Goal: Use online tool/utility: Utilize a website feature to perform a specific function

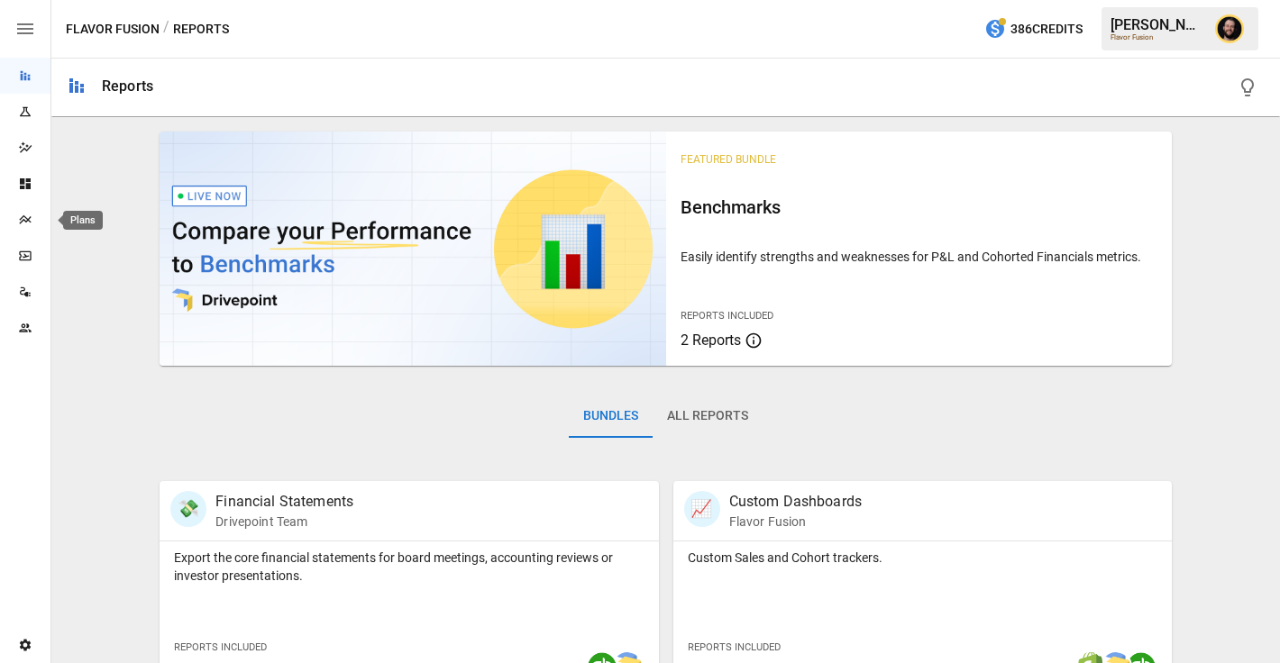
click at [20, 215] on icon "Plans" at bounding box center [25, 220] width 14 height 14
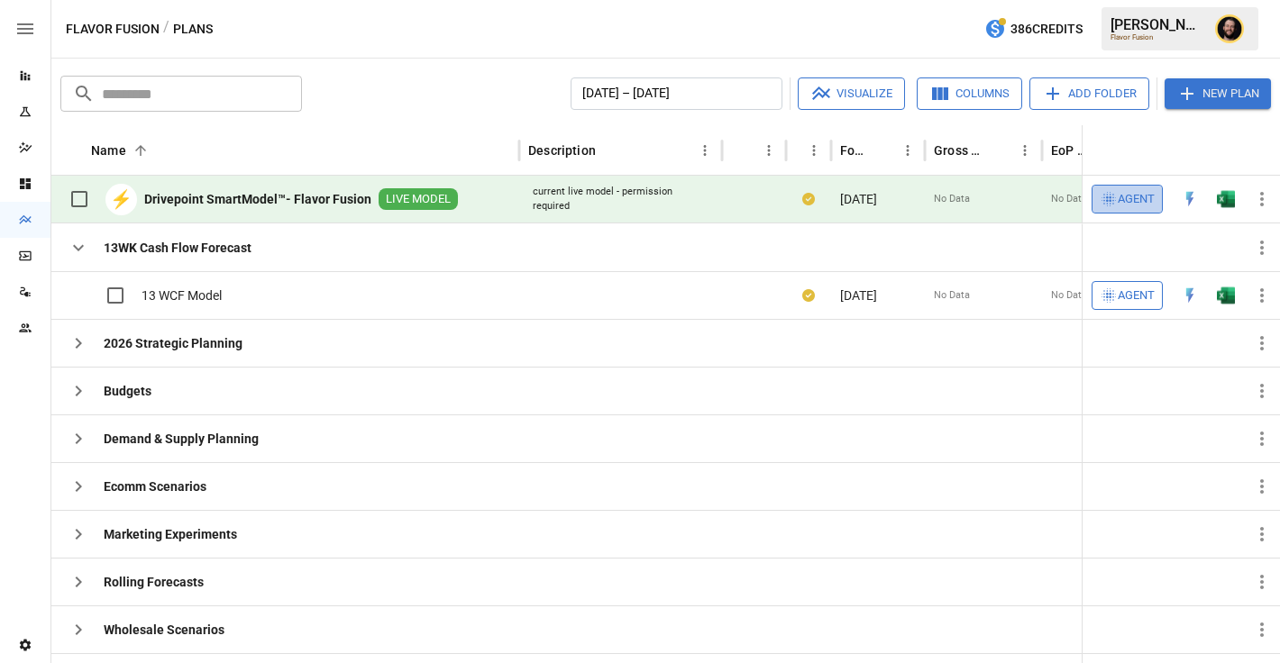
click at [1128, 190] on span "Agent" at bounding box center [1136, 199] width 37 height 21
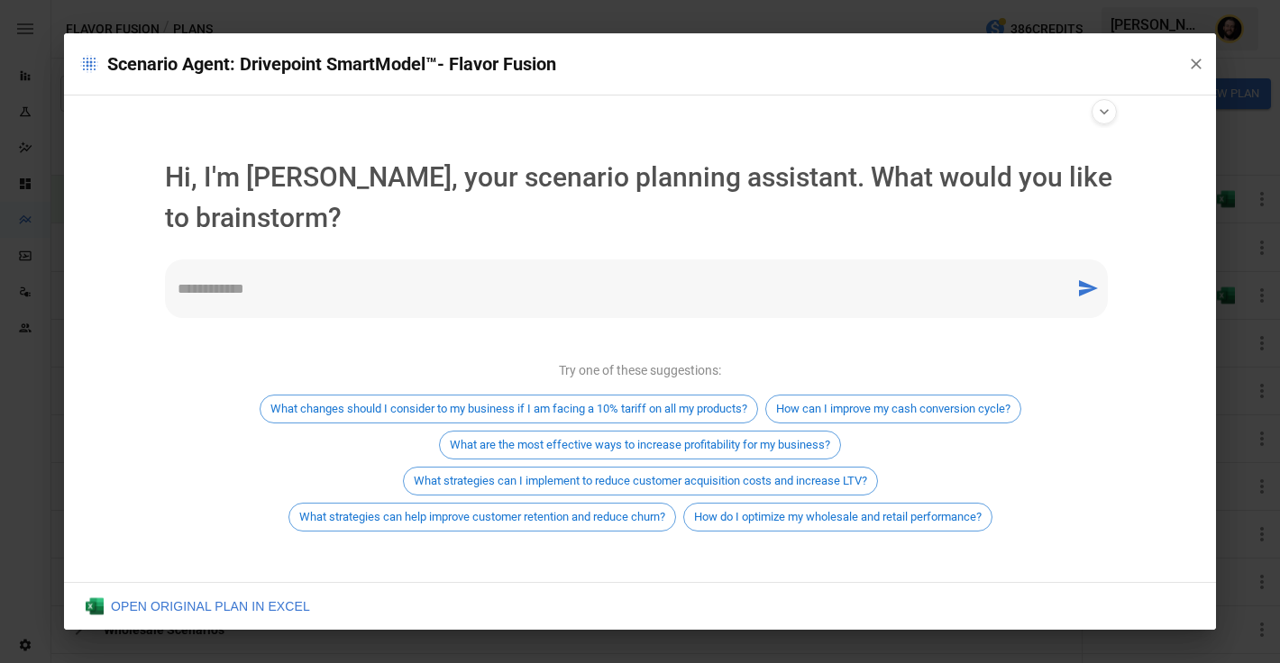
scroll to position [10, 0]
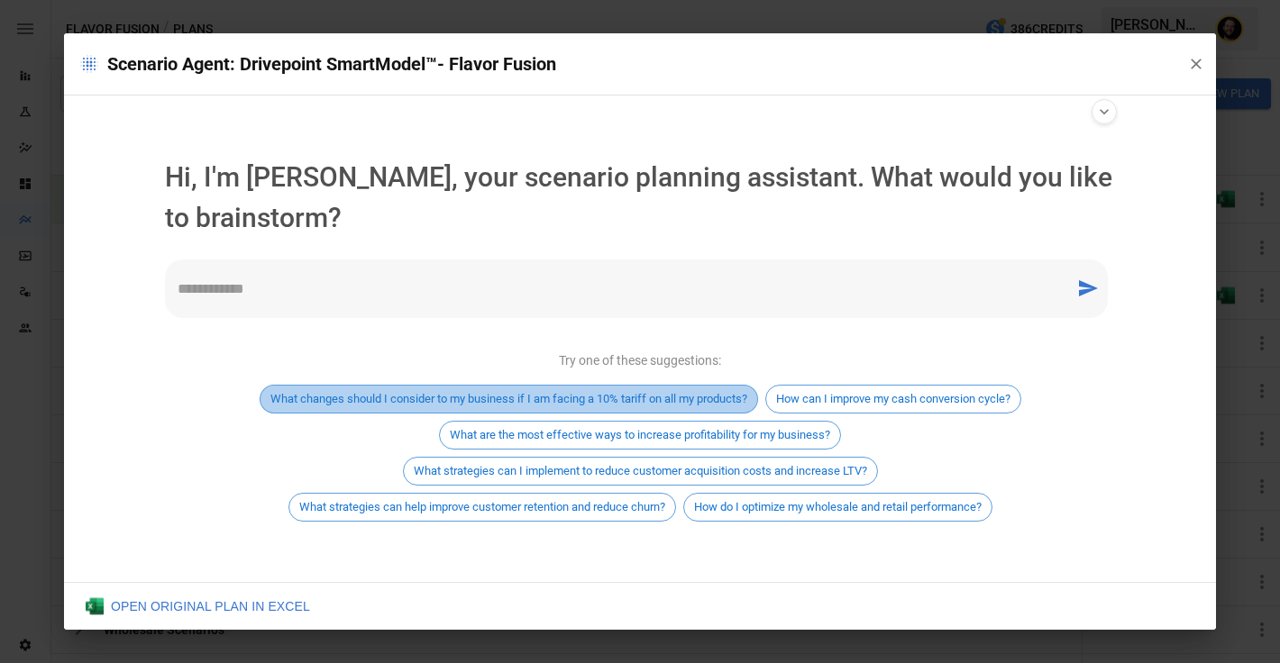
click at [625, 394] on span "What changes should I consider to my business if I am facing a 10% tariff on al…" at bounding box center [509, 399] width 497 height 14
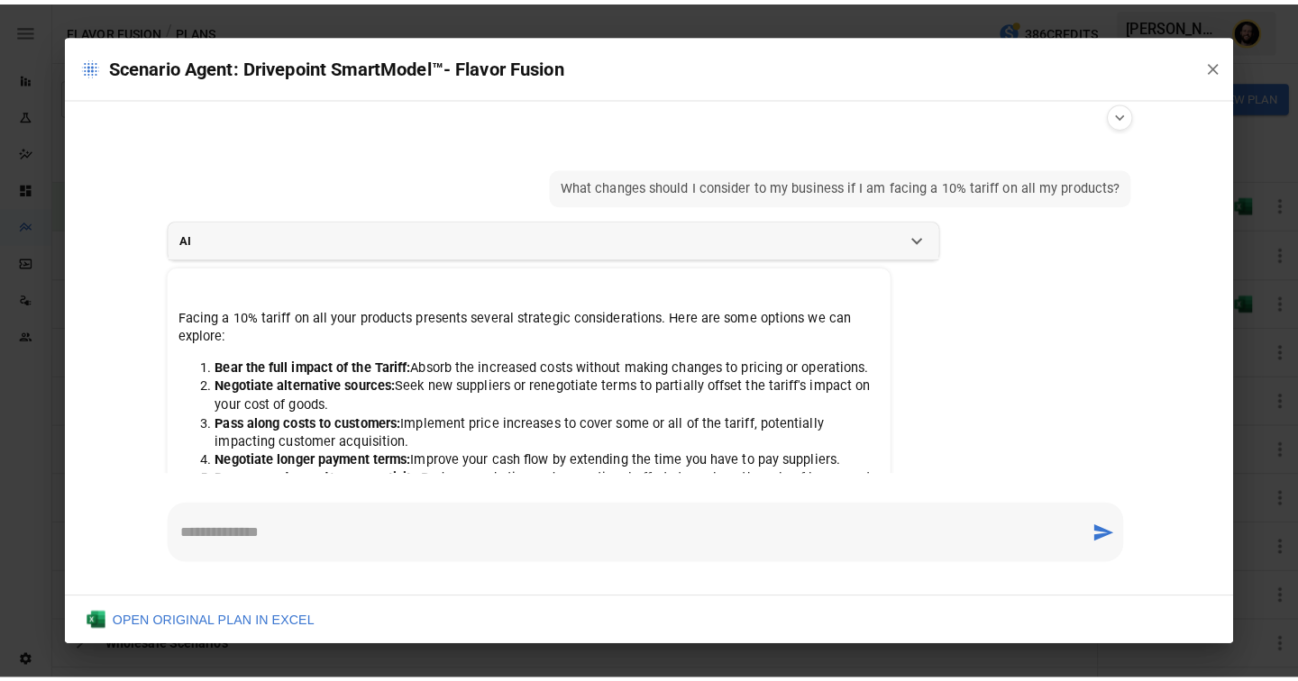
scroll to position [191, 0]
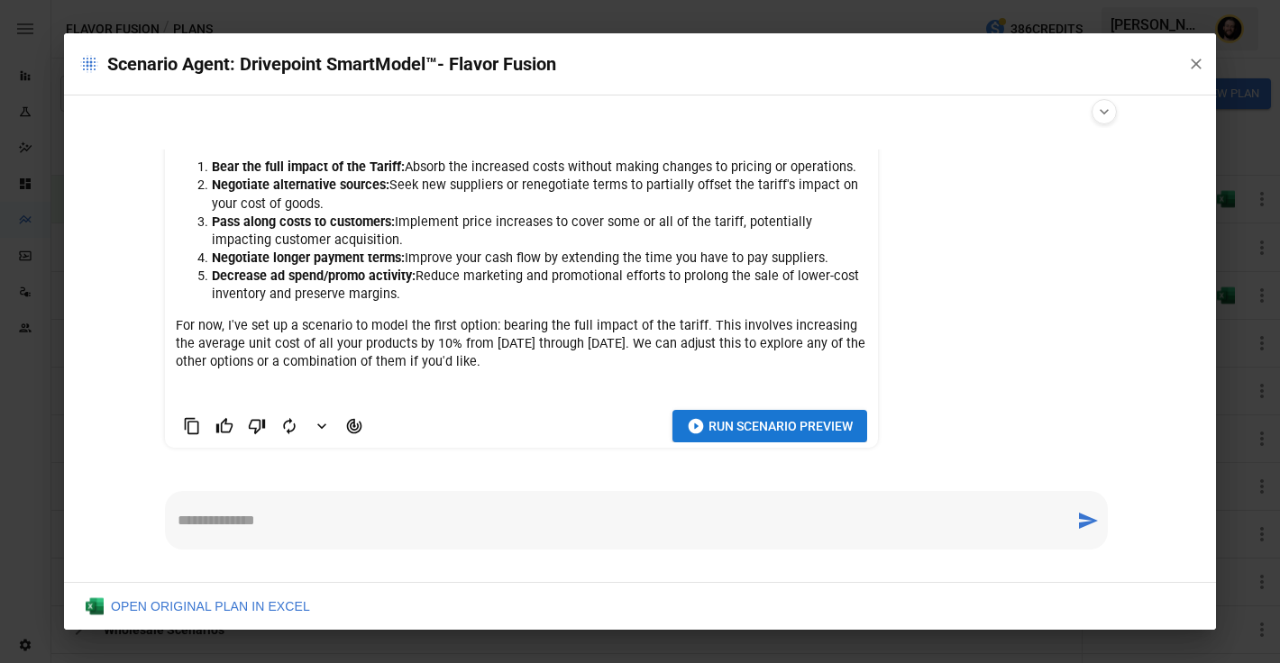
click at [748, 424] on span "Run Scenario Preview" at bounding box center [781, 427] width 144 height 23
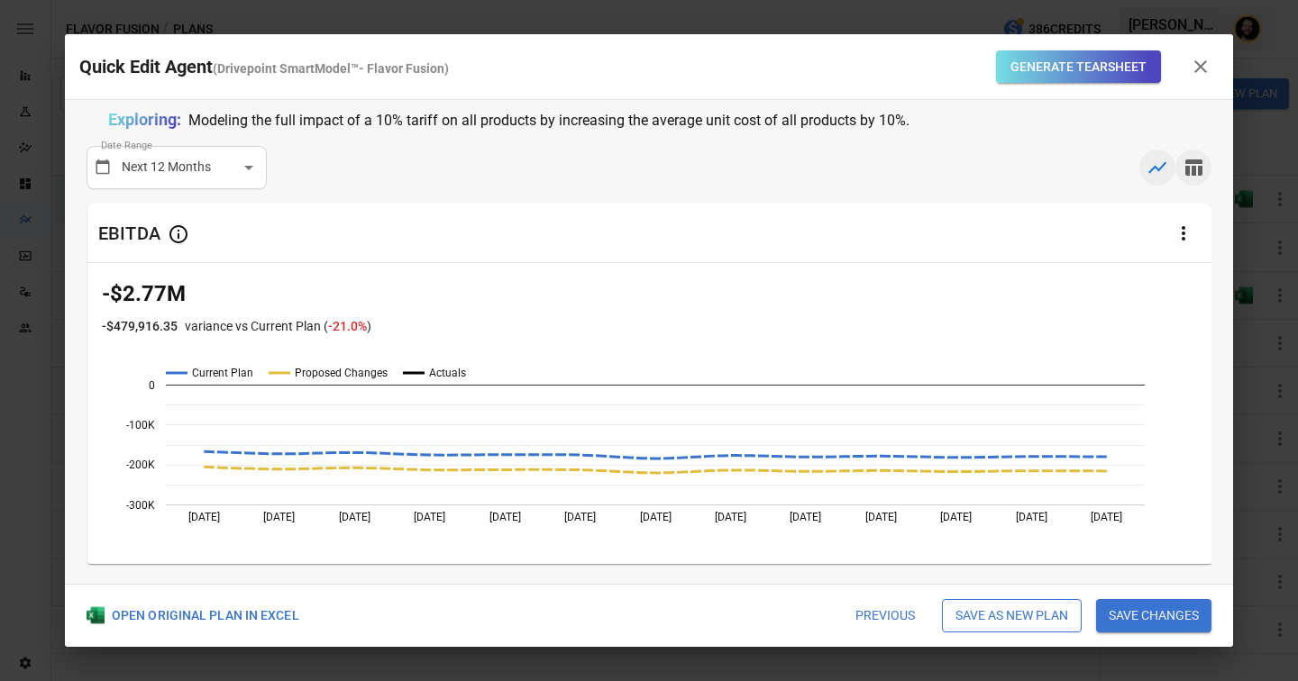
click at [1190, 166] on icon "button" at bounding box center [1194, 168] width 22 height 22
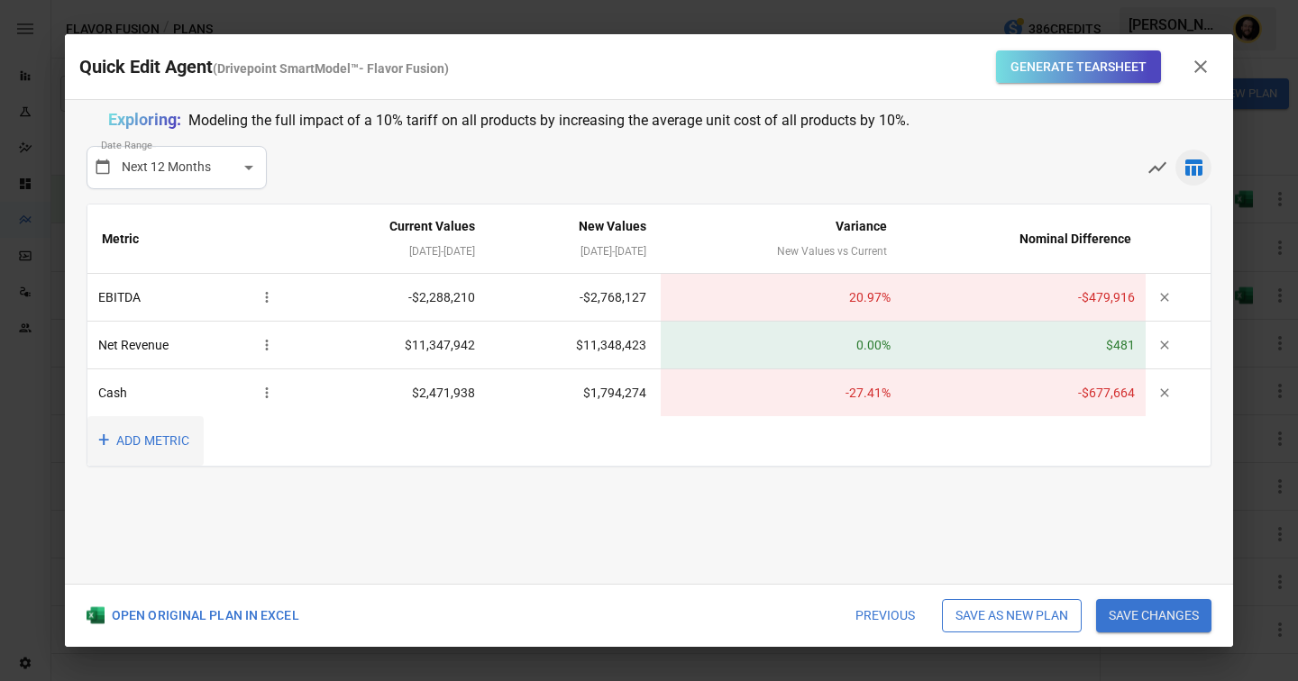
click at [143, 432] on button "+ ADD METRIC" at bounding box center [145, 441] width 116 height 50
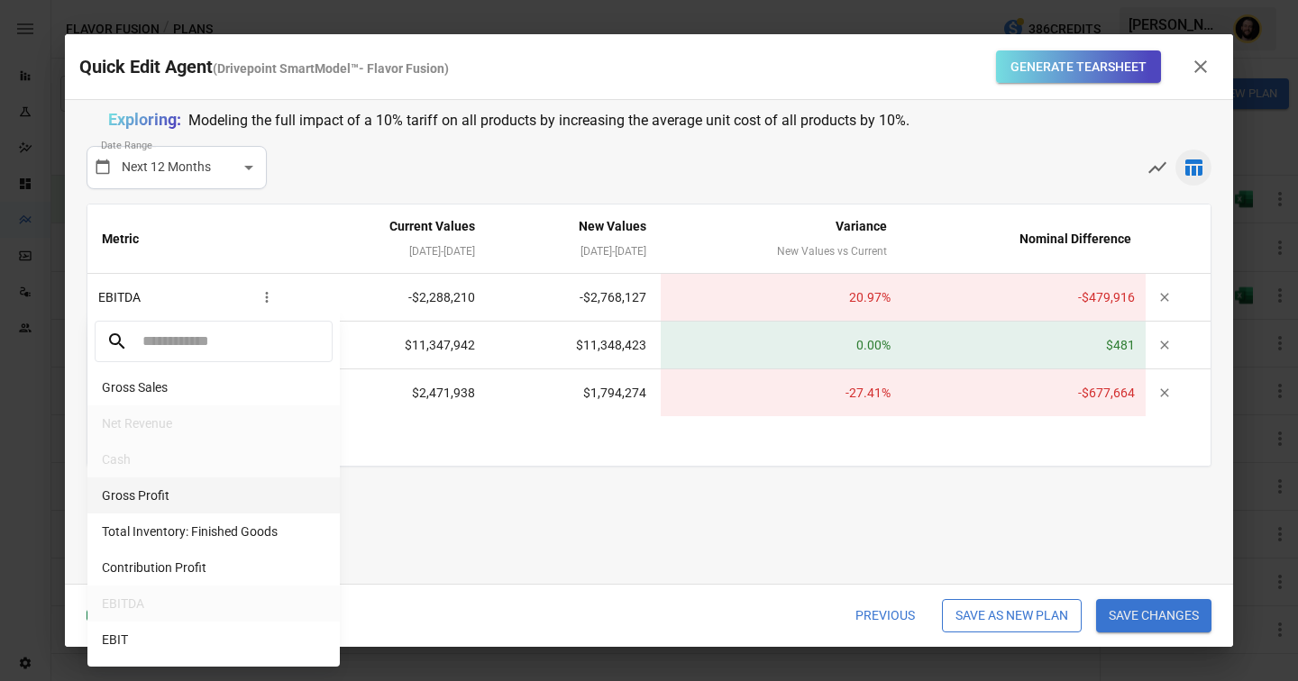
click at [151, 492] on li "Gross Profit" at bounding box center [213, 496] width 252 height 36
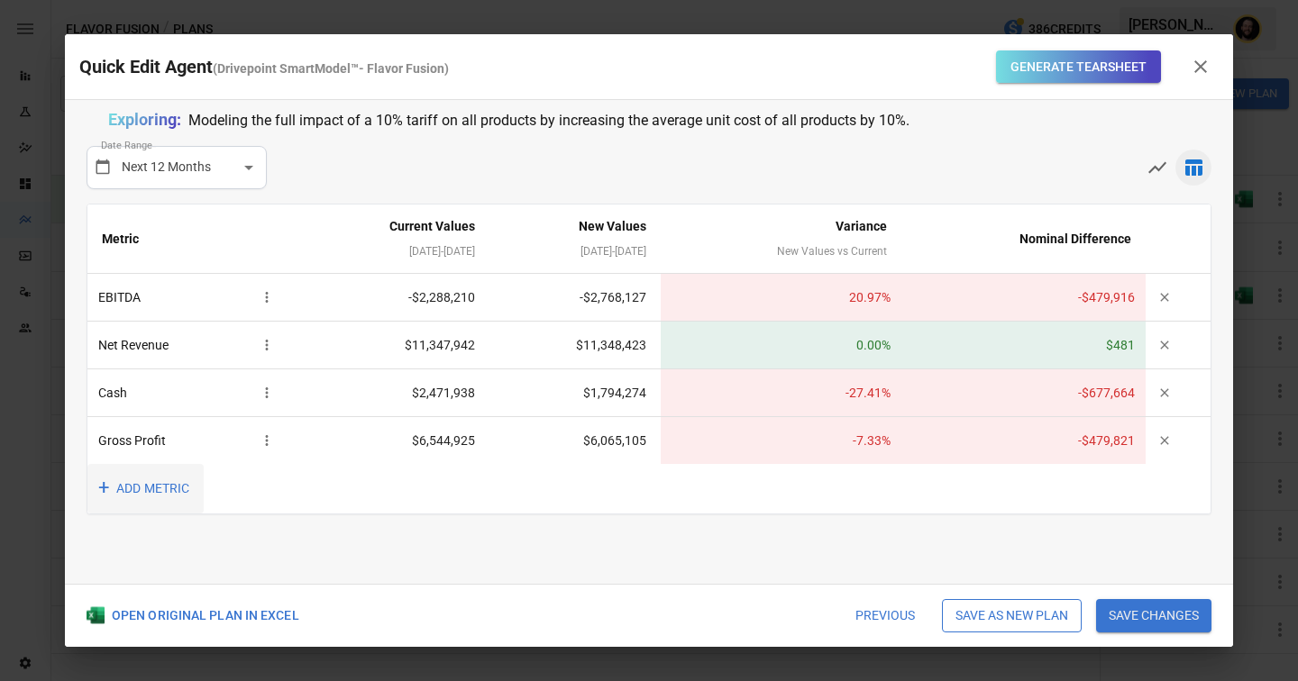
click at [135, 483] on button "+ ADD METRIC" at bounding box center [145, 489] width 116 height 50
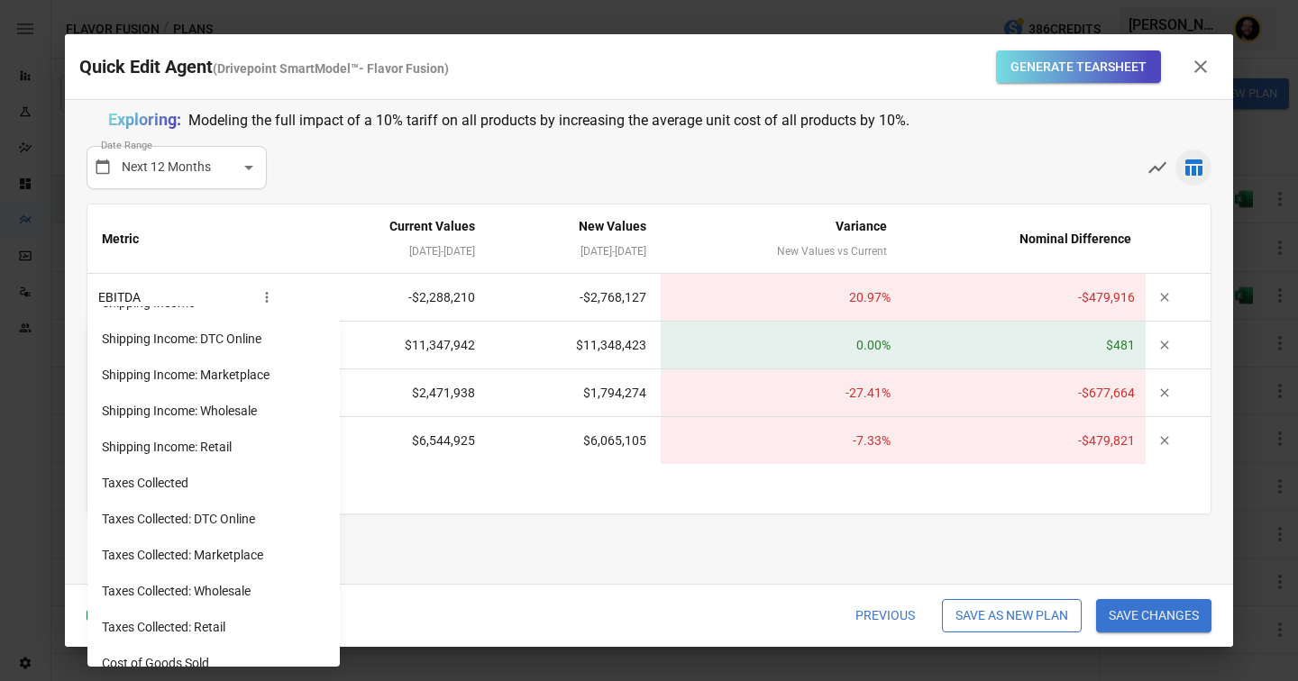
scroll to position [1513, 0]
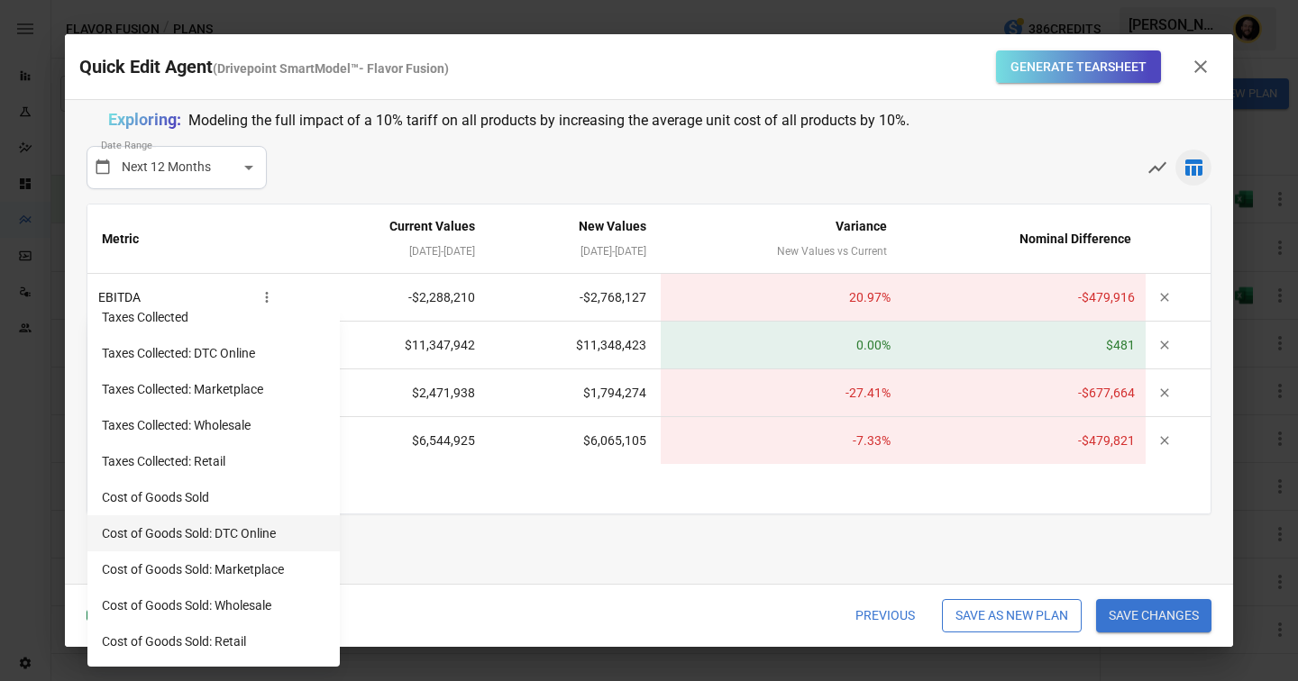
click at [241, 540] on li "Cost of Goods Sold: DTC Online" at bounding box center [213, 534] width 252 height 36
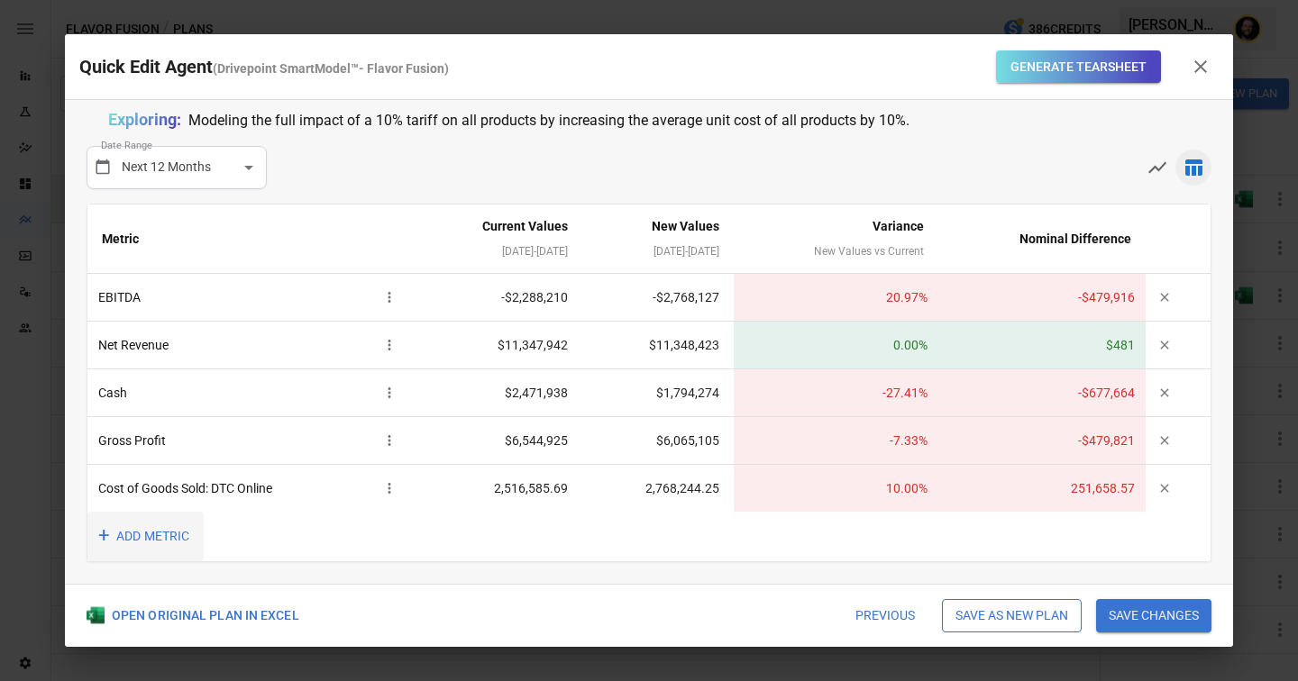
click at [161, 530] on button "+ ADD METRIC" at bounding box center [145, 537] width 116 height 50
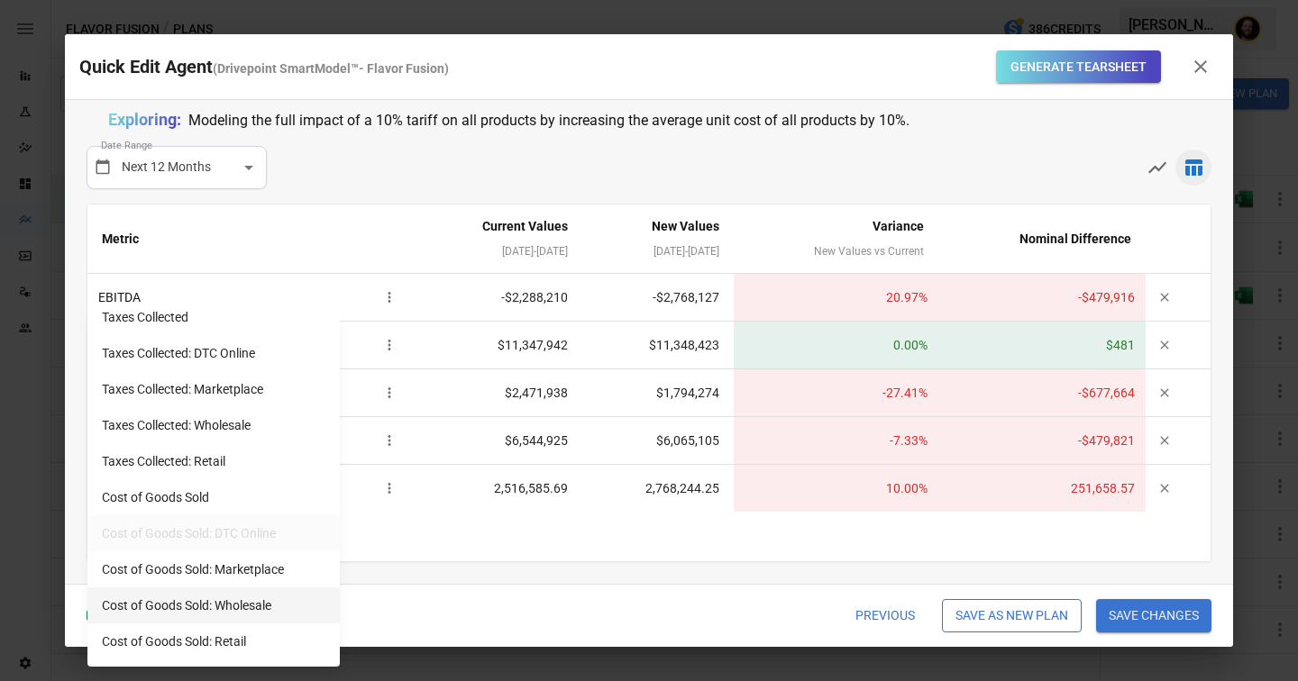
click at [169, 611] on li "Cost of Goods Sold: Wholesale" at bounding box center [213, 606] width 252 height 36
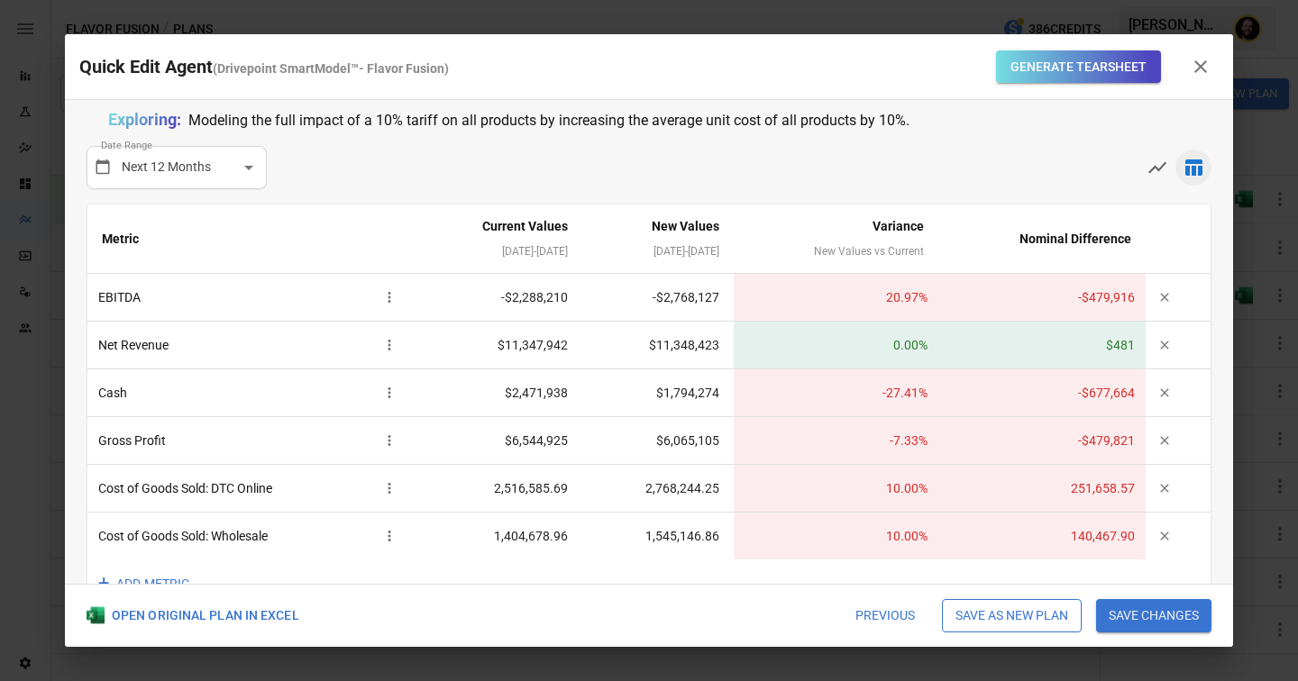
scroll to position [1, 0]
click at [471, 196] on div "**********" at bounding box center [649, 342] width 1168 height 484
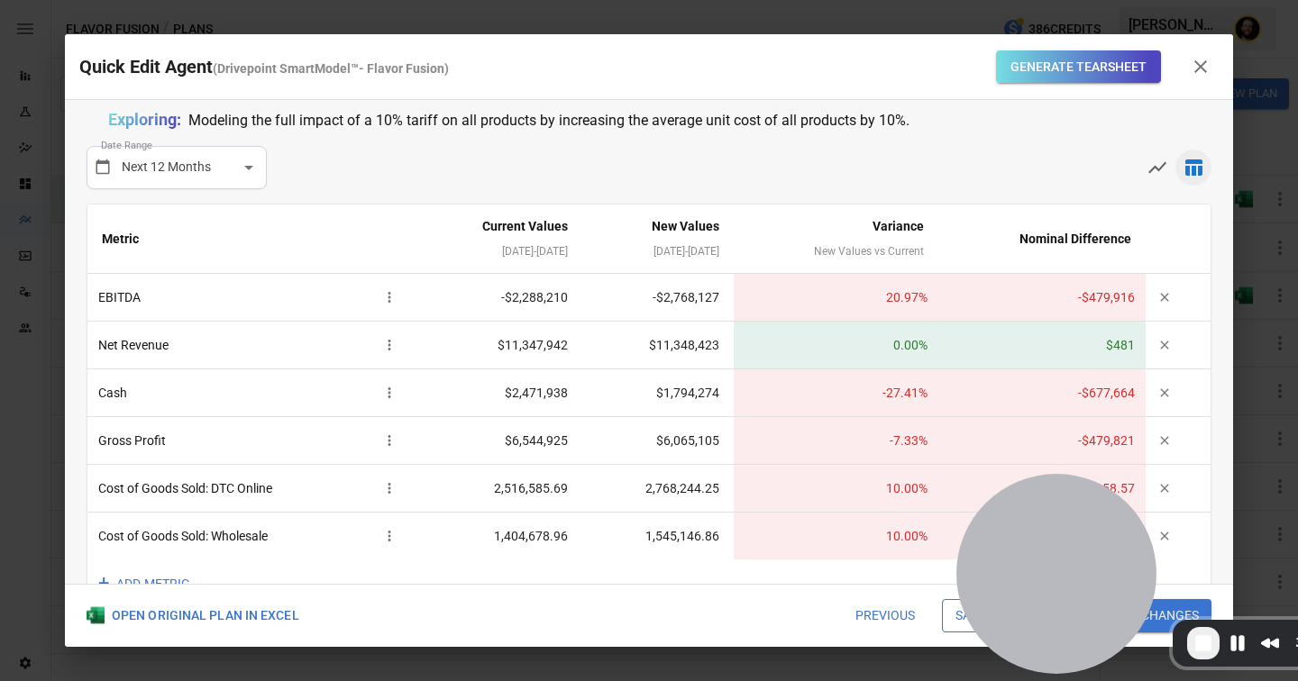
scroll to position [48, 0]
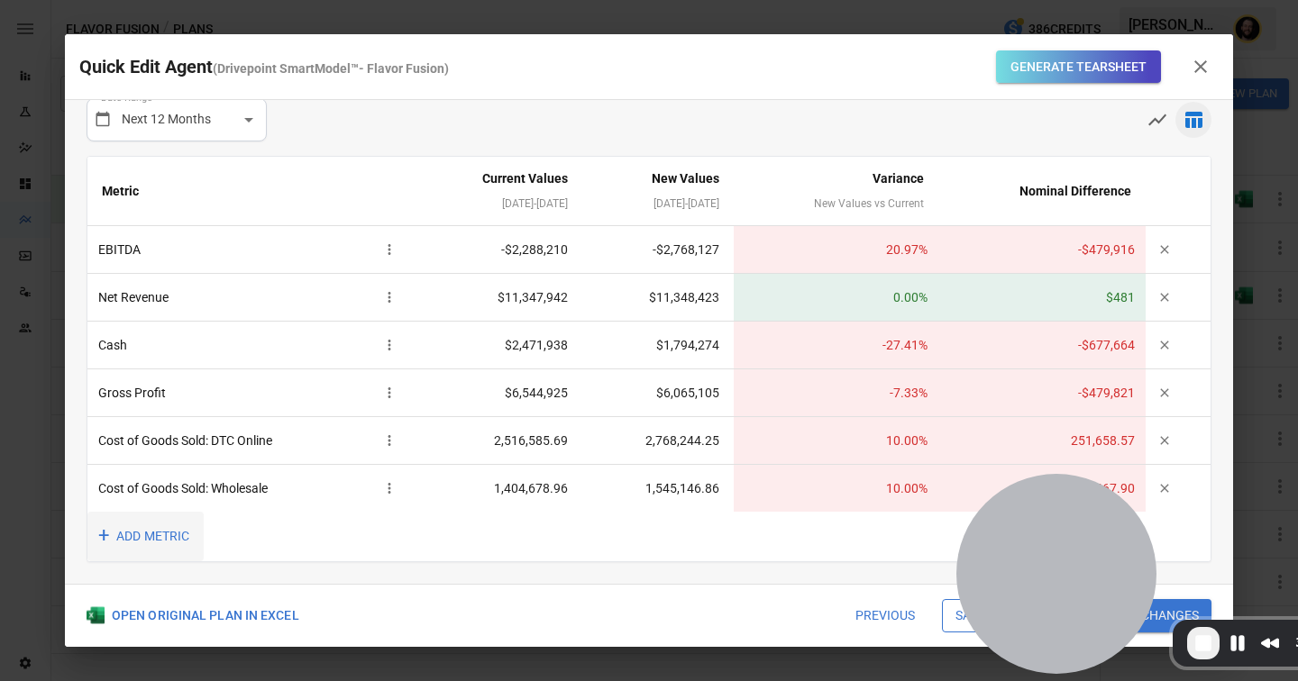
click at [147, 530] on button "+ ADD METRIC" at bounding box center [145, 537] width 116 height 50
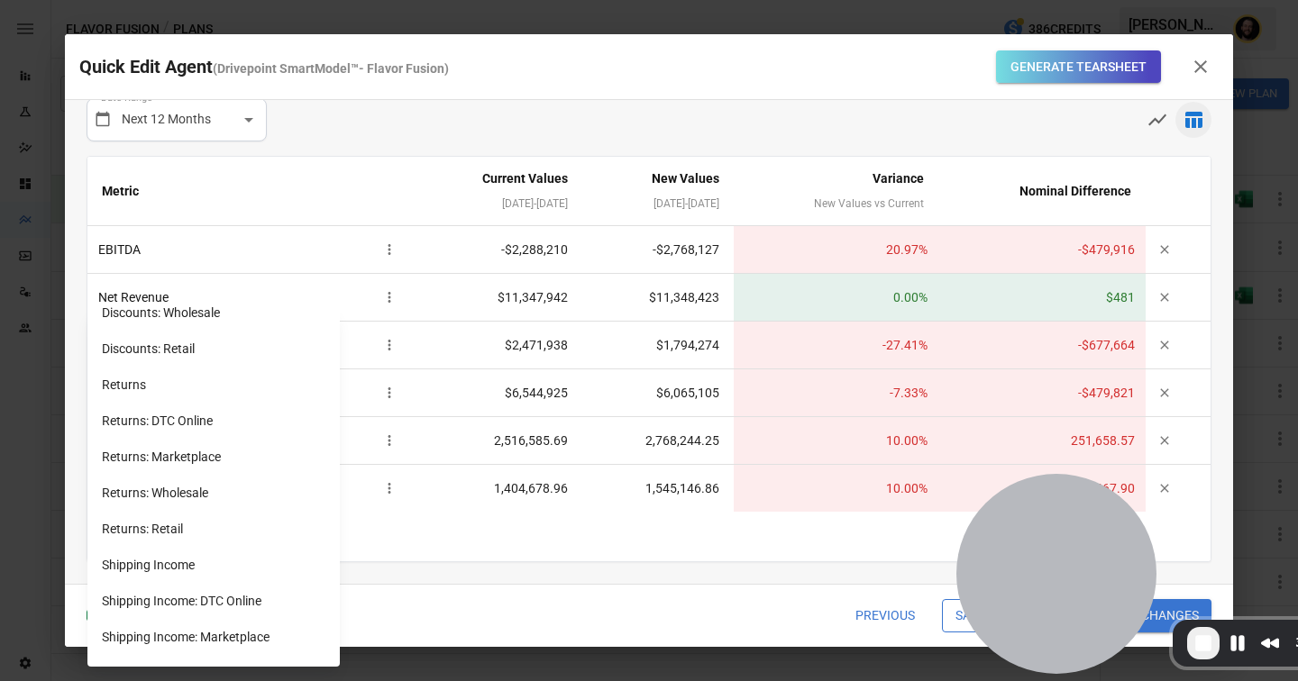
scroll to position [1127, 0]
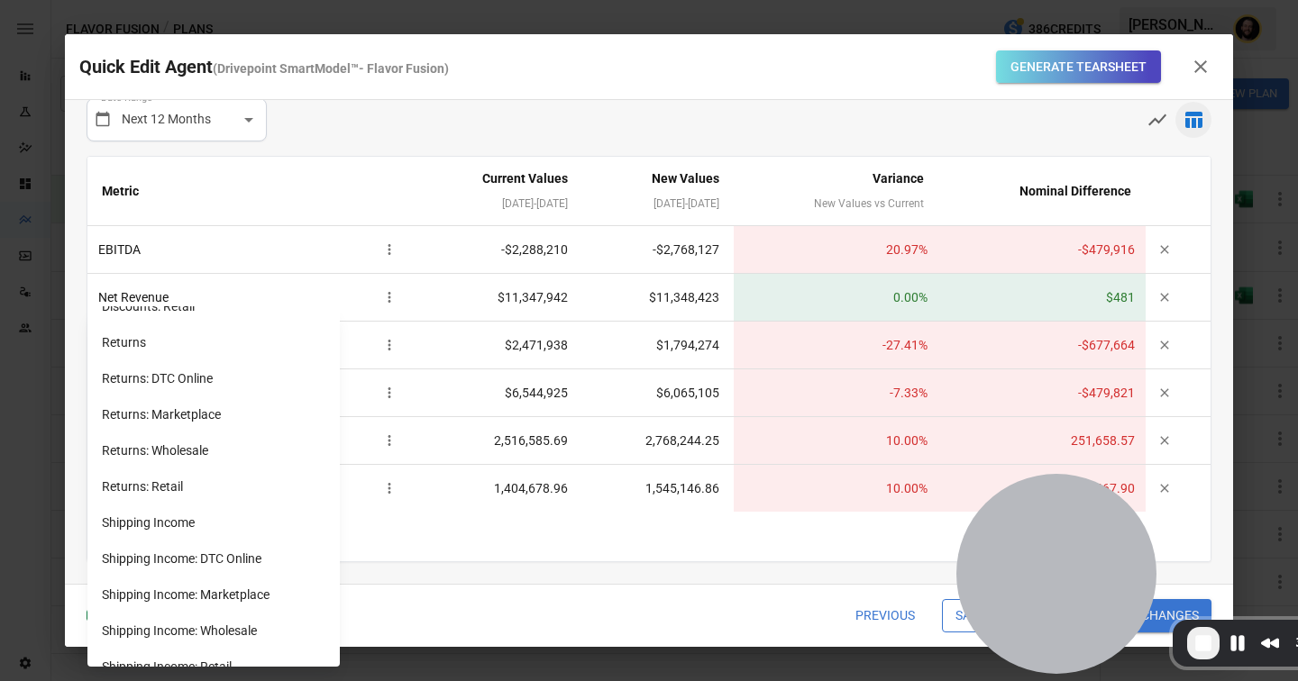
click at [469, 509] on div at bounding box center [649, 340] width 1298 height 681
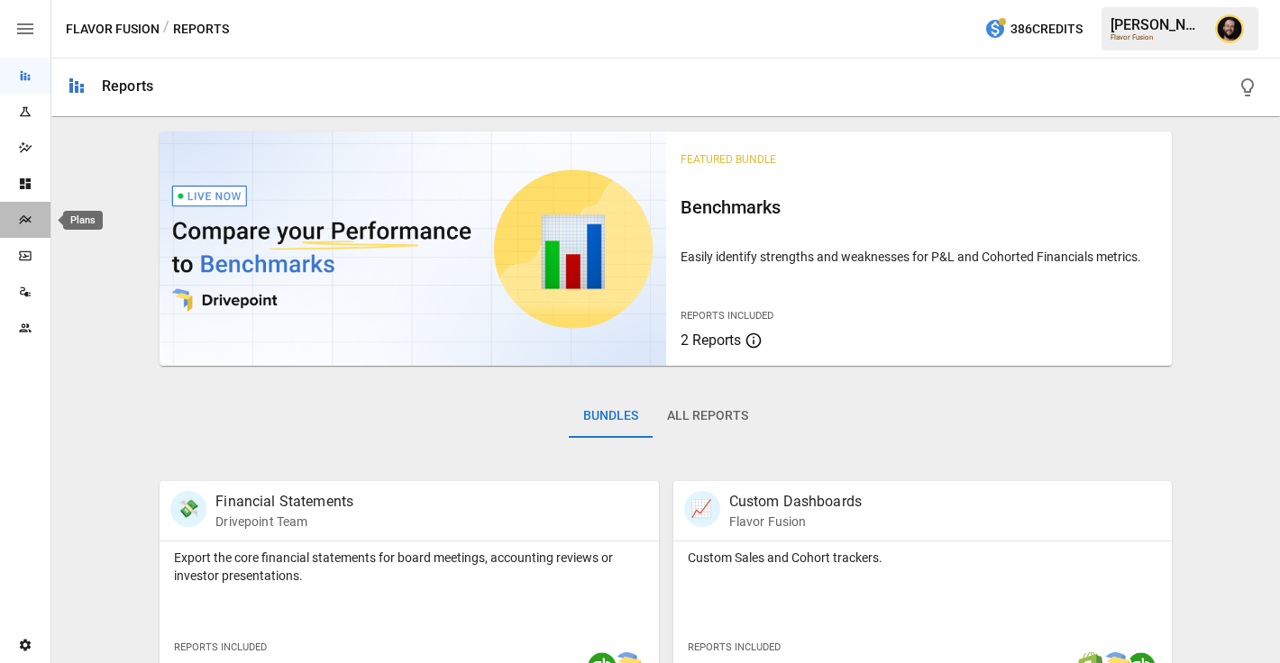
click at [25, 215] on icon "Plans" at bounding box center [25, 220] width 14 height 14
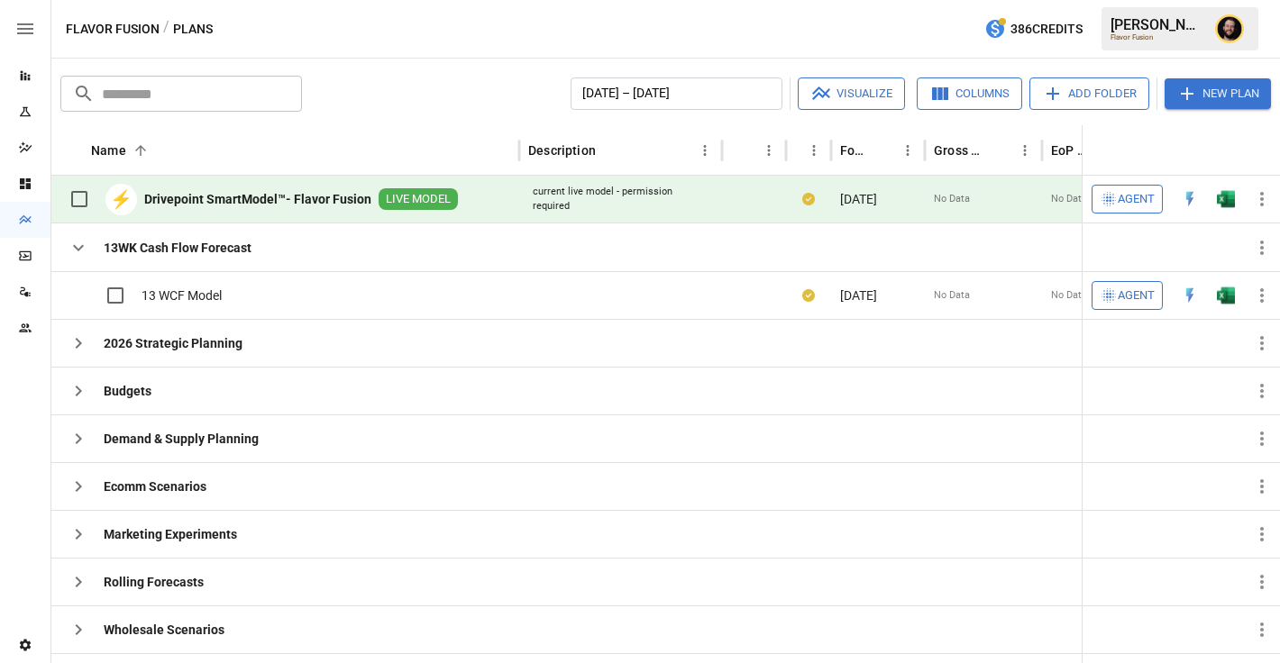
click at [20, 180] on icon "Dashboards" at bounding box center [25, 183] width 11 height 11
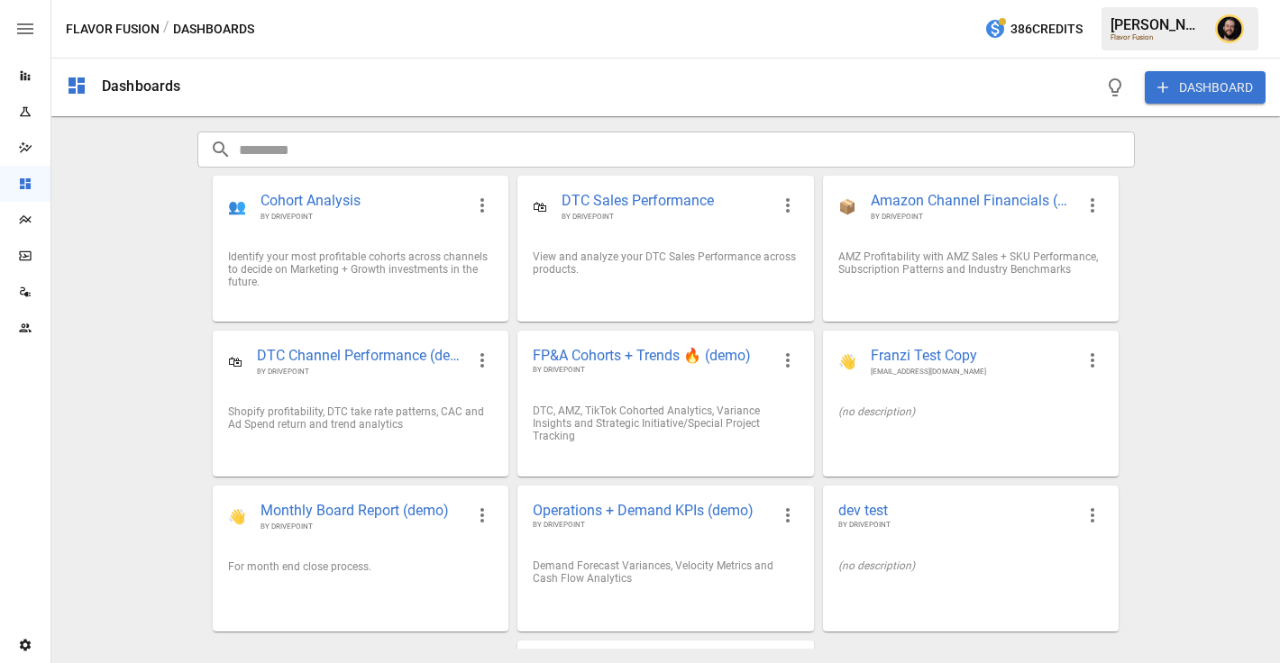
scroll to position [139, 0]
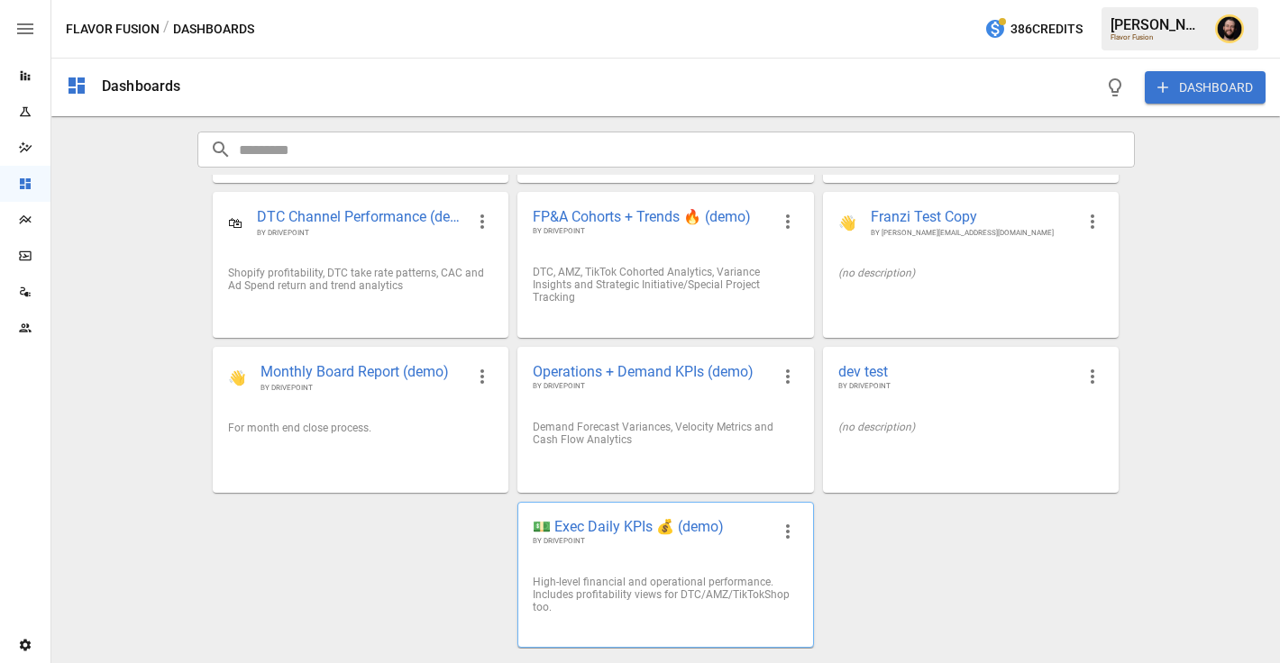
click at [616, 531] on span "💵 Exec Daily KPIs 💰 (demo)" at bounding box center [651, 526] width 236 height 19
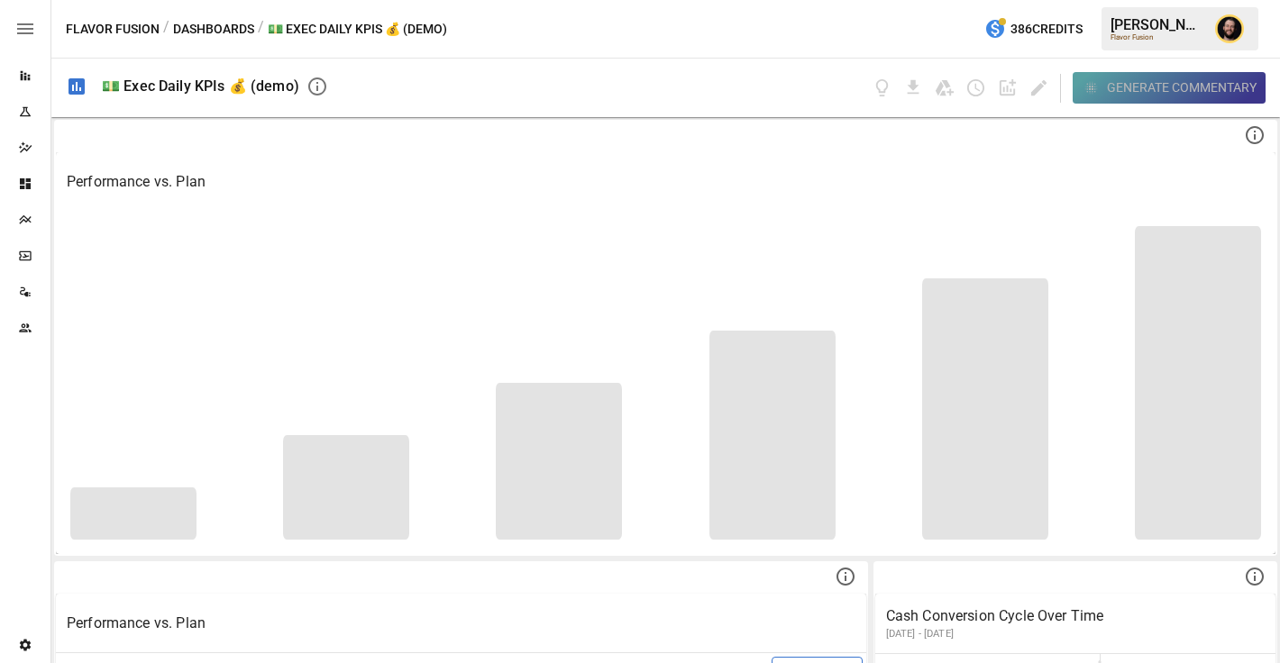
click at [1146, 96] on div "Generate Commentary" at bounding box center [1182, 88] width 150 height 23
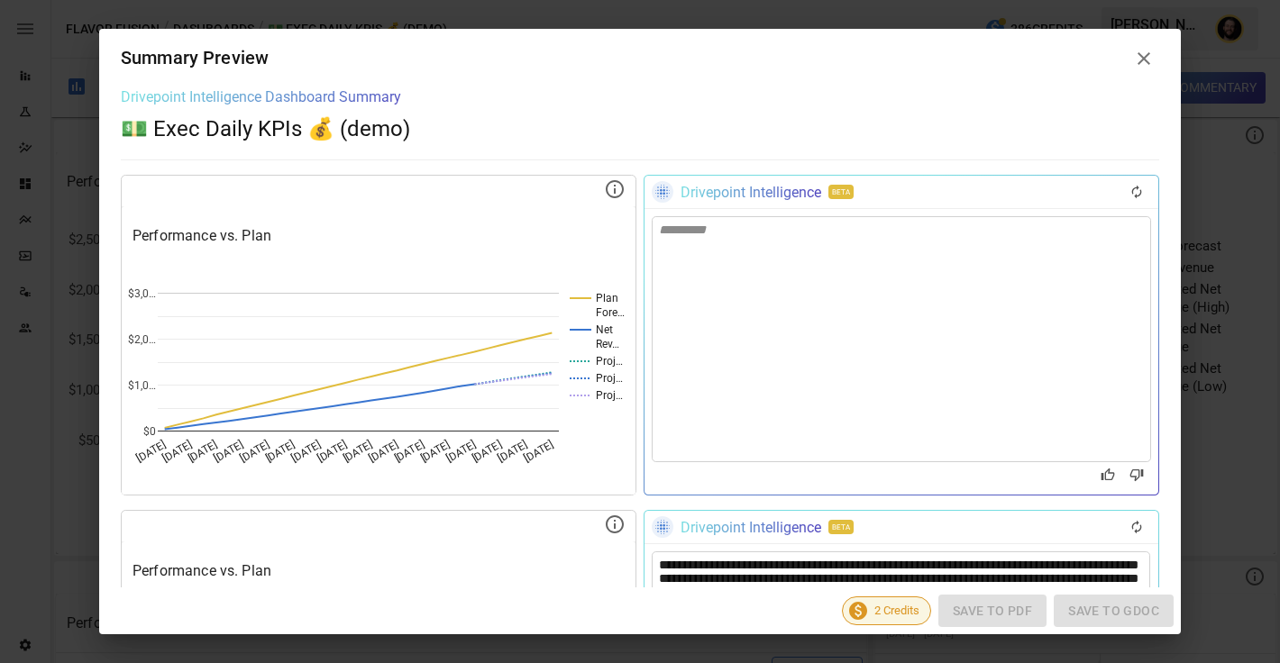
scroll to position [237, 0]
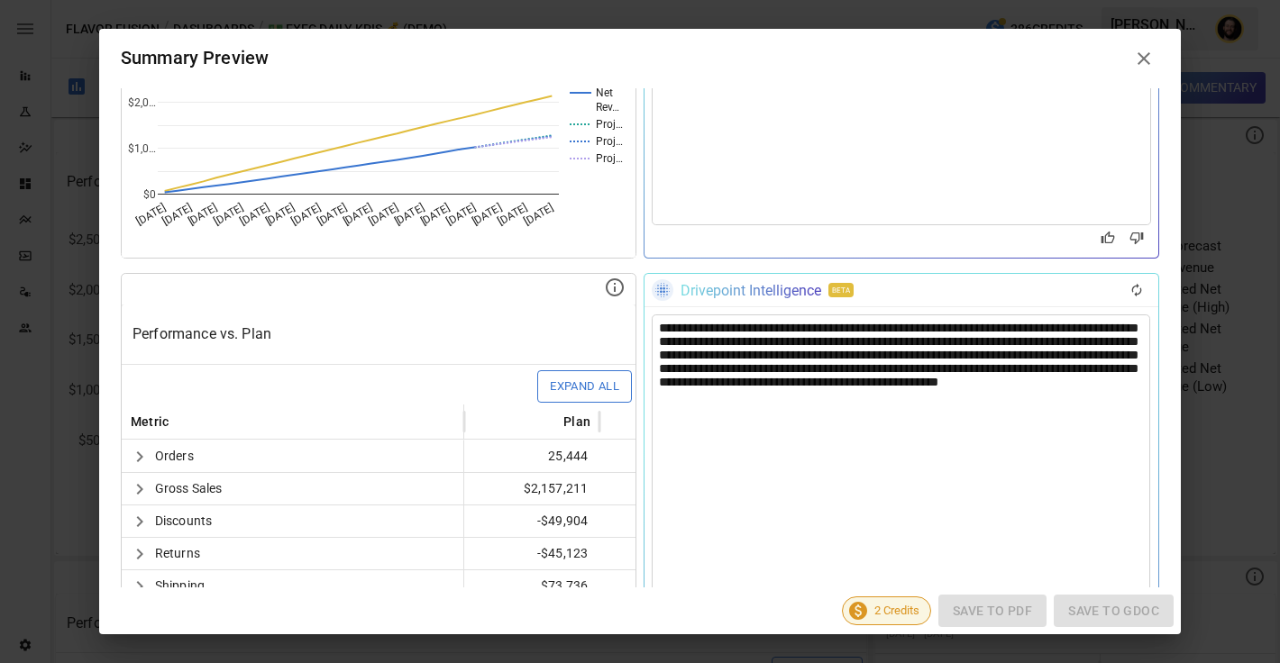
click at [771, 364] on div "**********" at bounding box center [901, 620] width 498 height 611
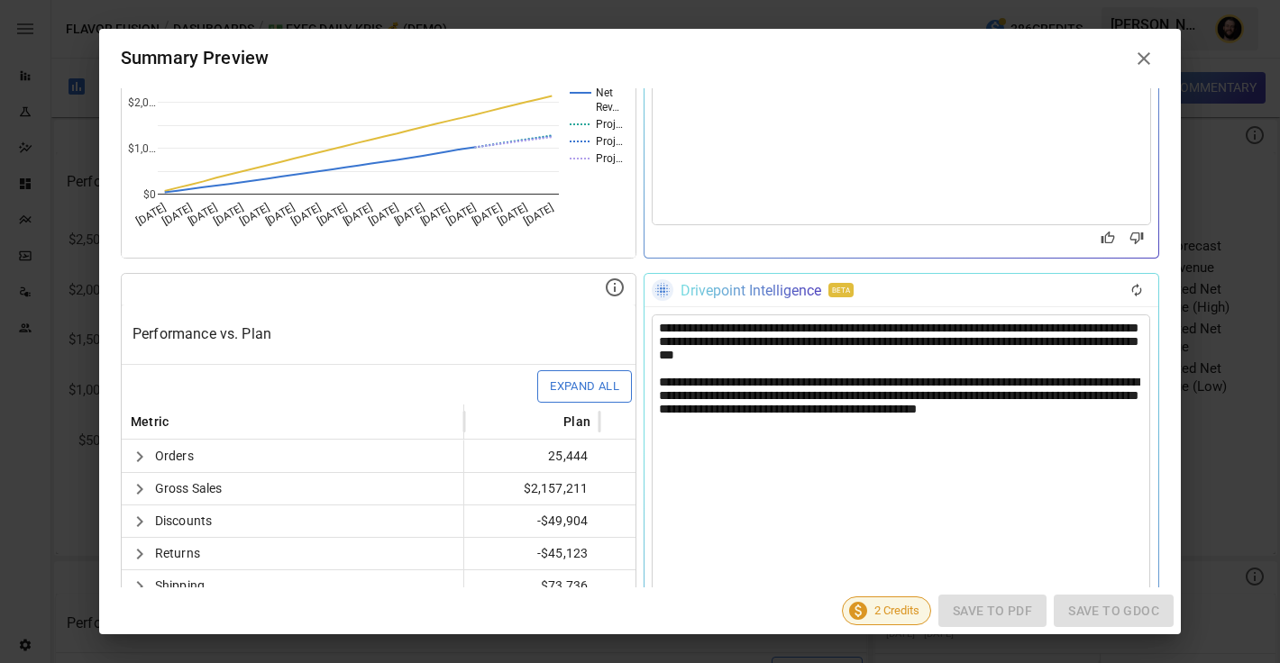
scroll to position [268, 0]
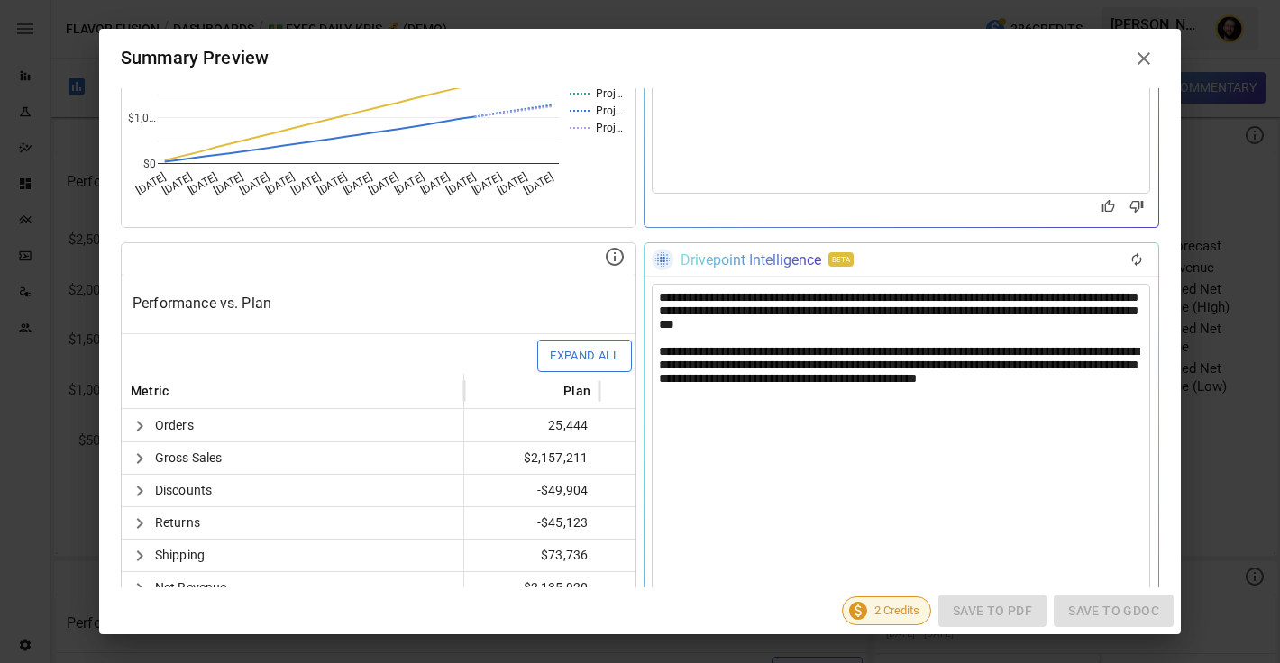
click at [942, 315] on div "**********" at bounding box center [901, 589] width 498 height 611
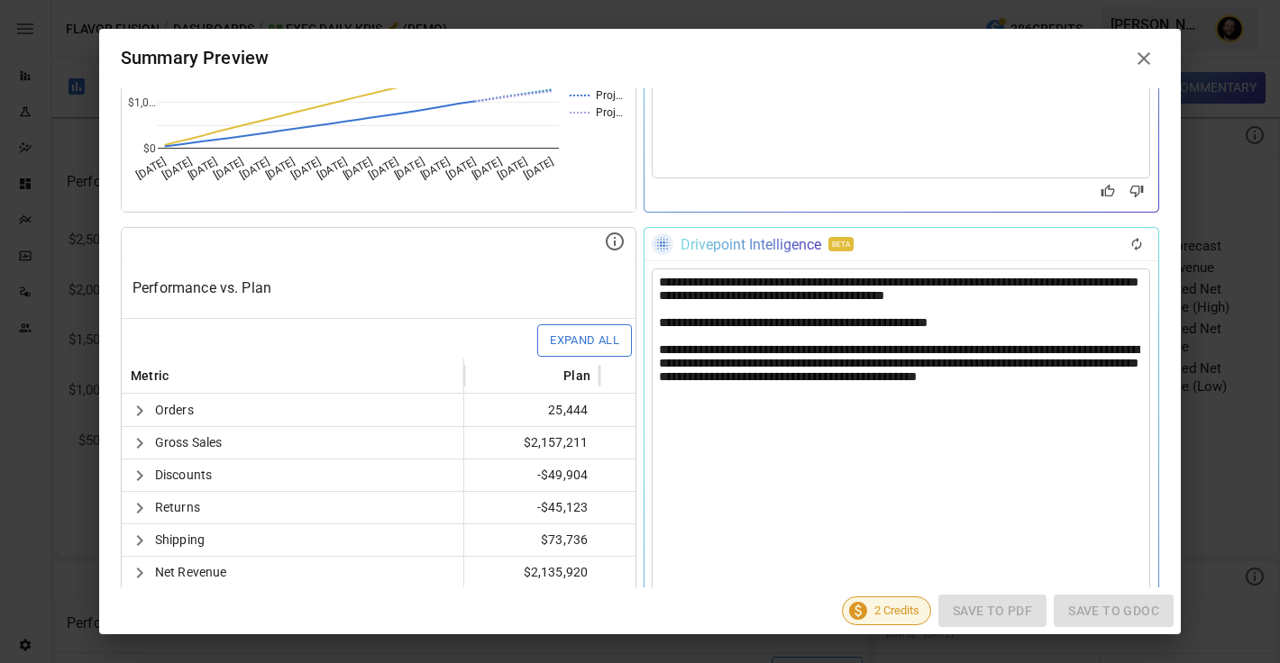
click at [975, 303] on div "**********" at bounding box center [901, 574] width 498 height 611
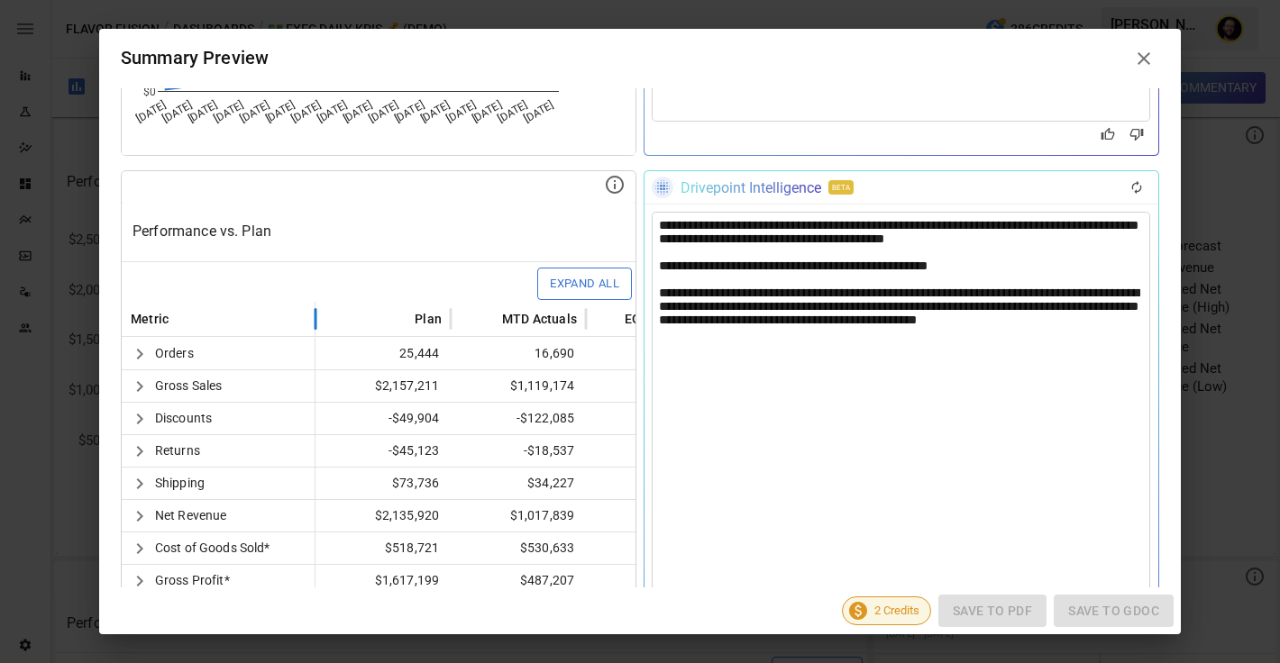
drag, startPoint x: 463, startPoint y: 306, endPoint x: 314, endPoint y: 306, distance: 149.6
click at [314, 306] on div at bounding box center [315, 318] width 9 height 35
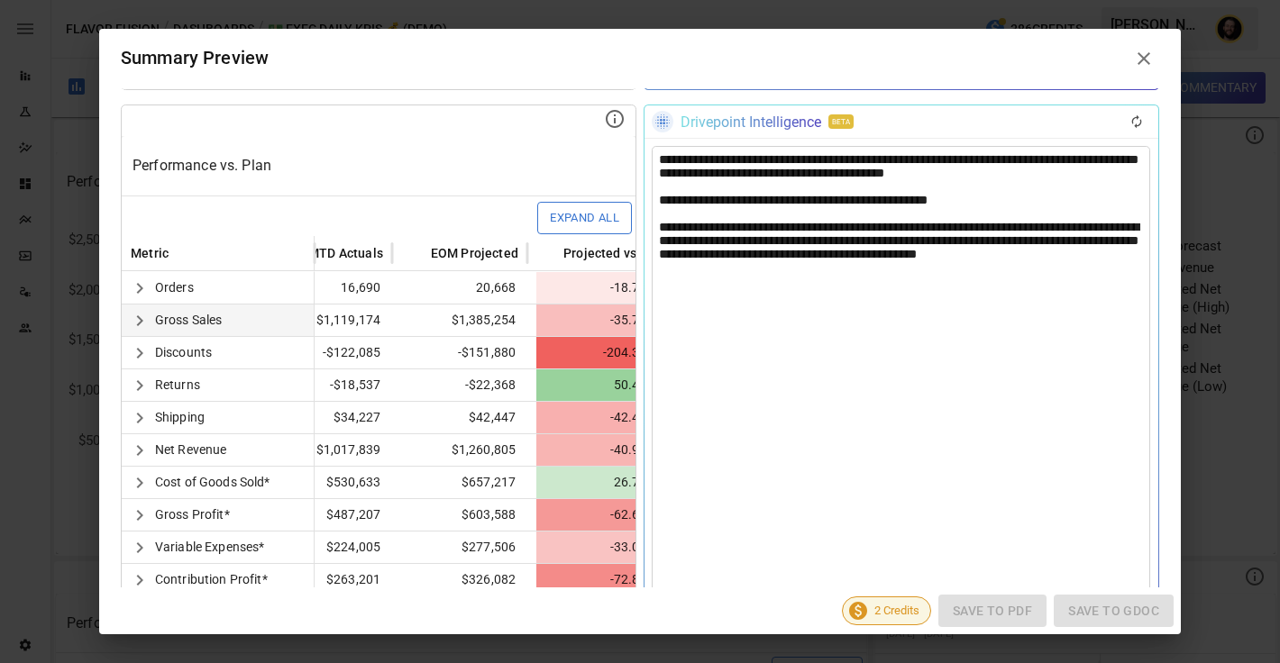
scroll to position [0, 196]
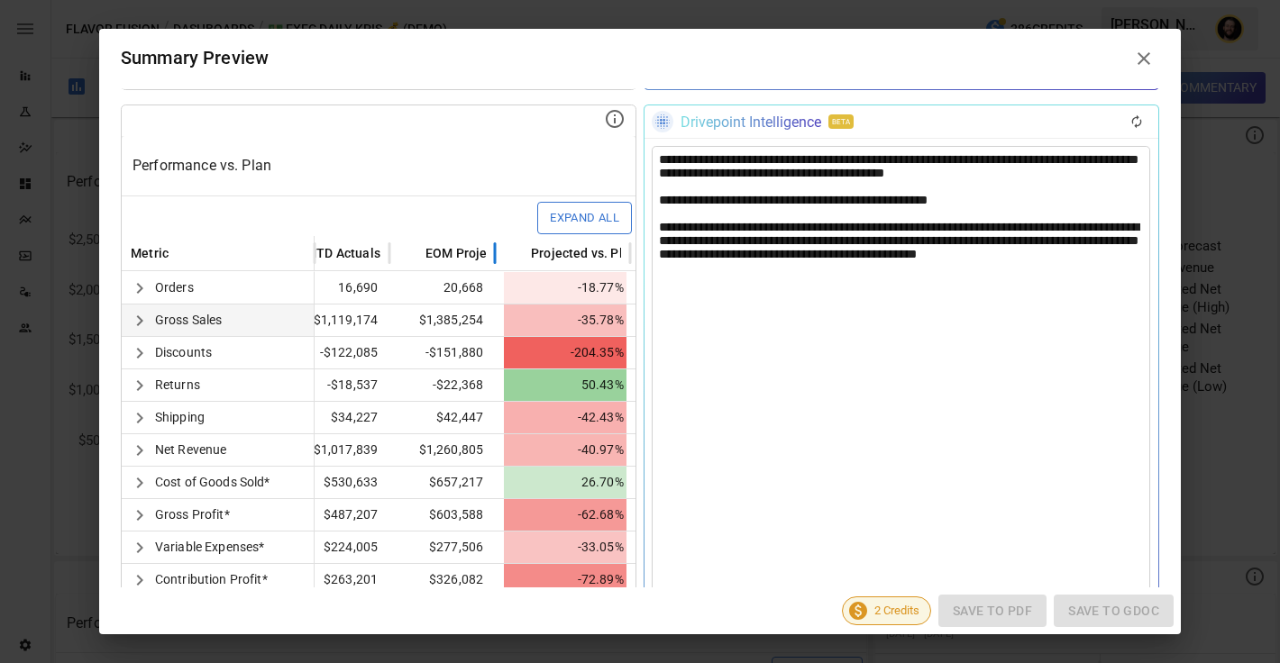
drag, startPoint x: 525, startPoint y: 261, endPoint x: 495, endPoint y: 261, distance: 29.7
click at [495, 261] on div at bounding box center [494, 252] width 9 height 35
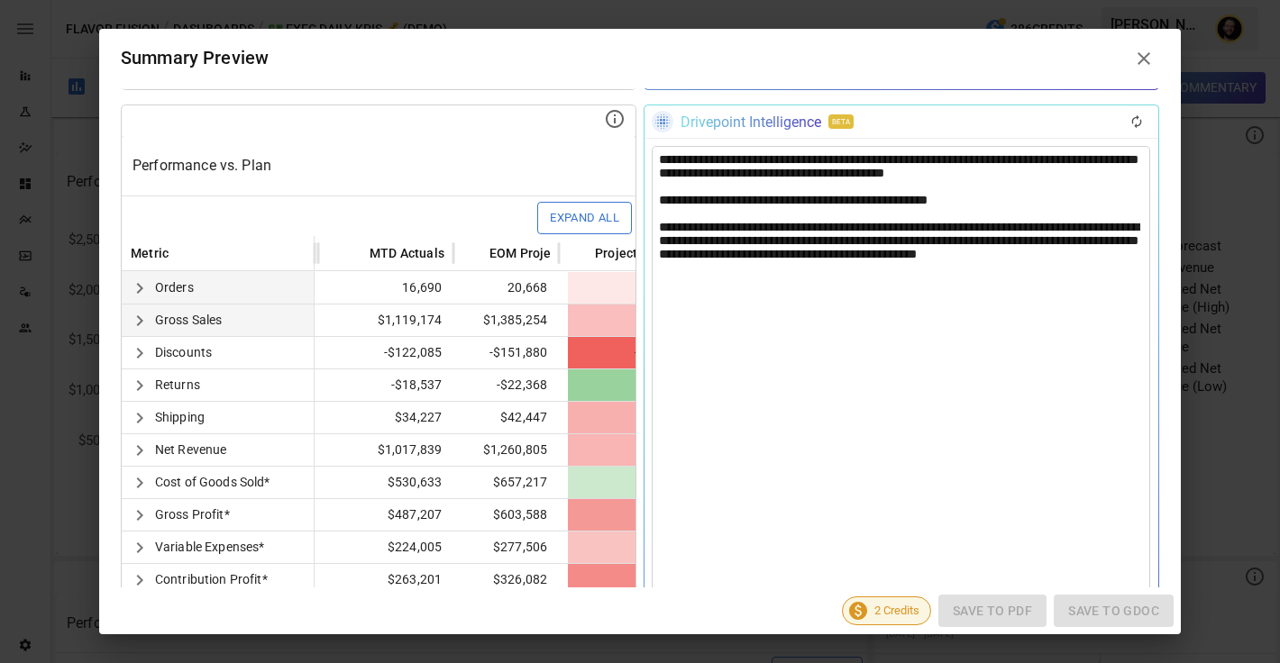
scroll to position [0, 37]
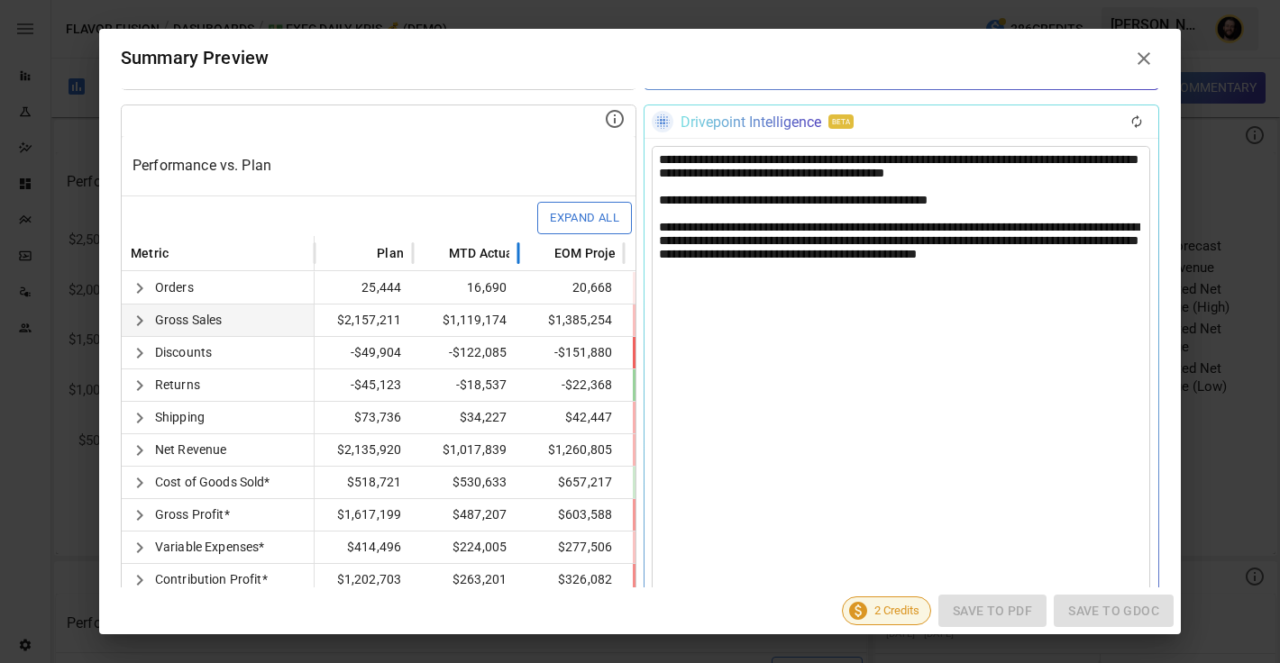
drag, startPoint x: 545, startPoint y: 256, endPoint x: 515, endPoint y: 256, distance: 30.6
click at [515, 256] on div at bounding box center [518, 252] width 9 height 35
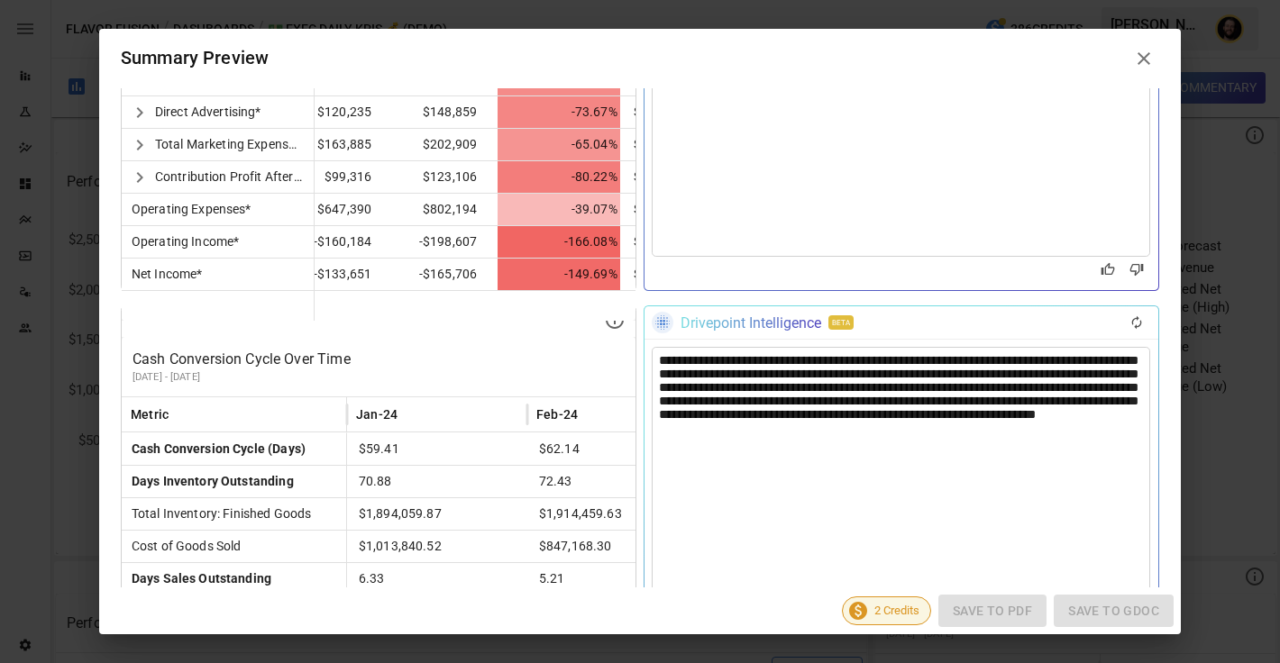
scroll to position [1099, 0]
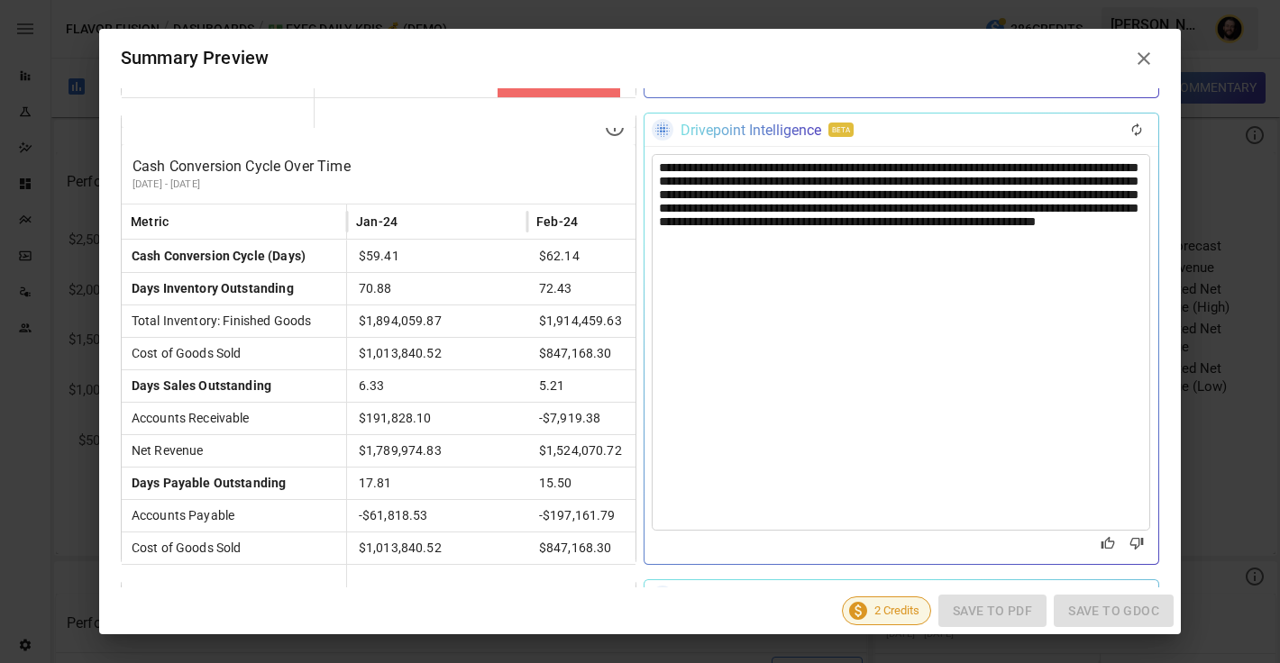
click at [806, 210] on div "**********" at bounding box center [901, 342] width 498 height 377
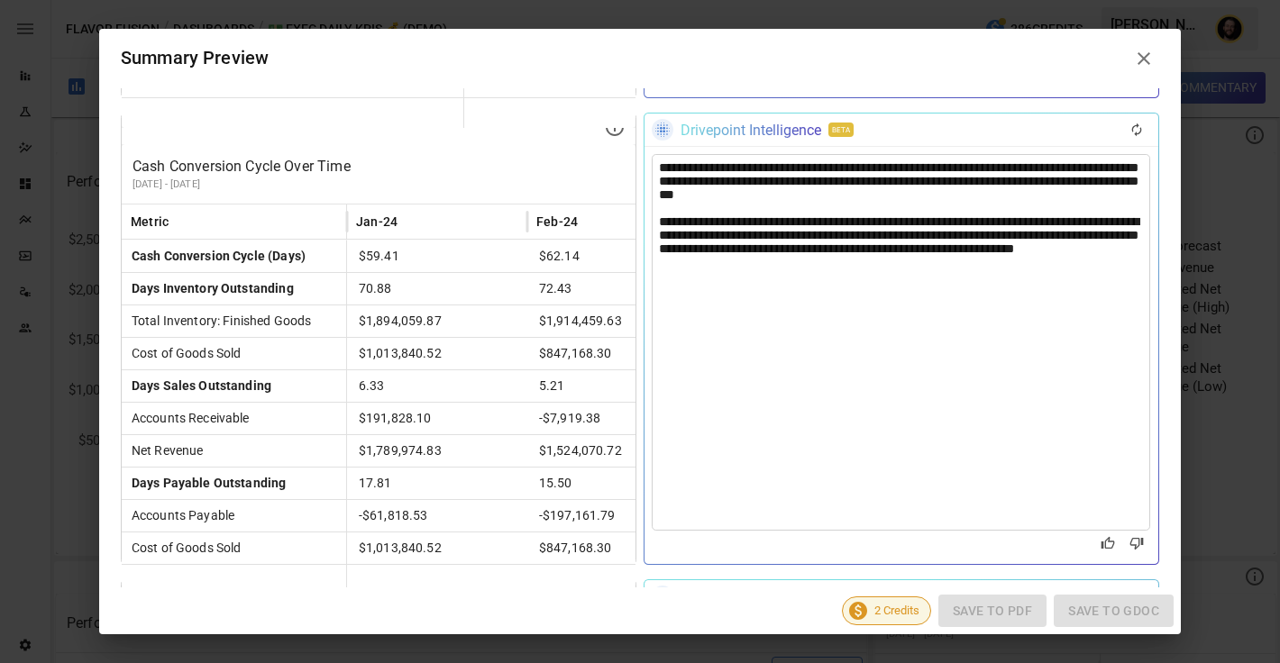
scroll to position [1407, 0]
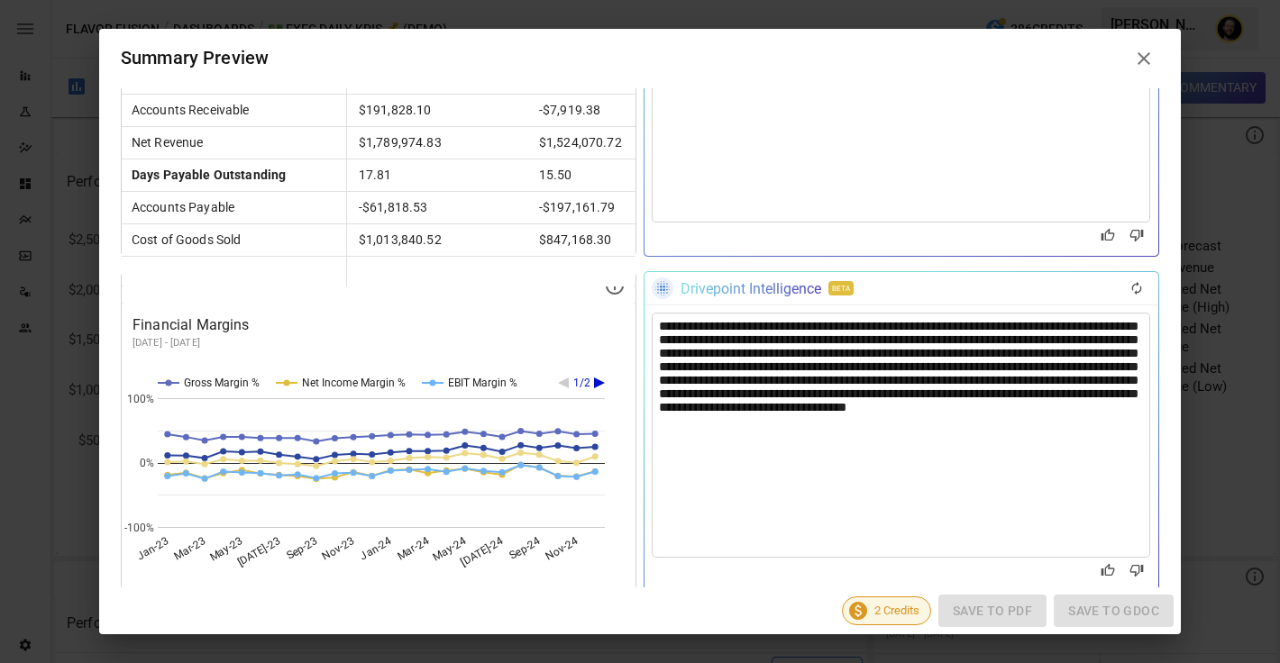
click at [739, 378] on div "**********" at bounding box center [901, 435] width 498 height 245
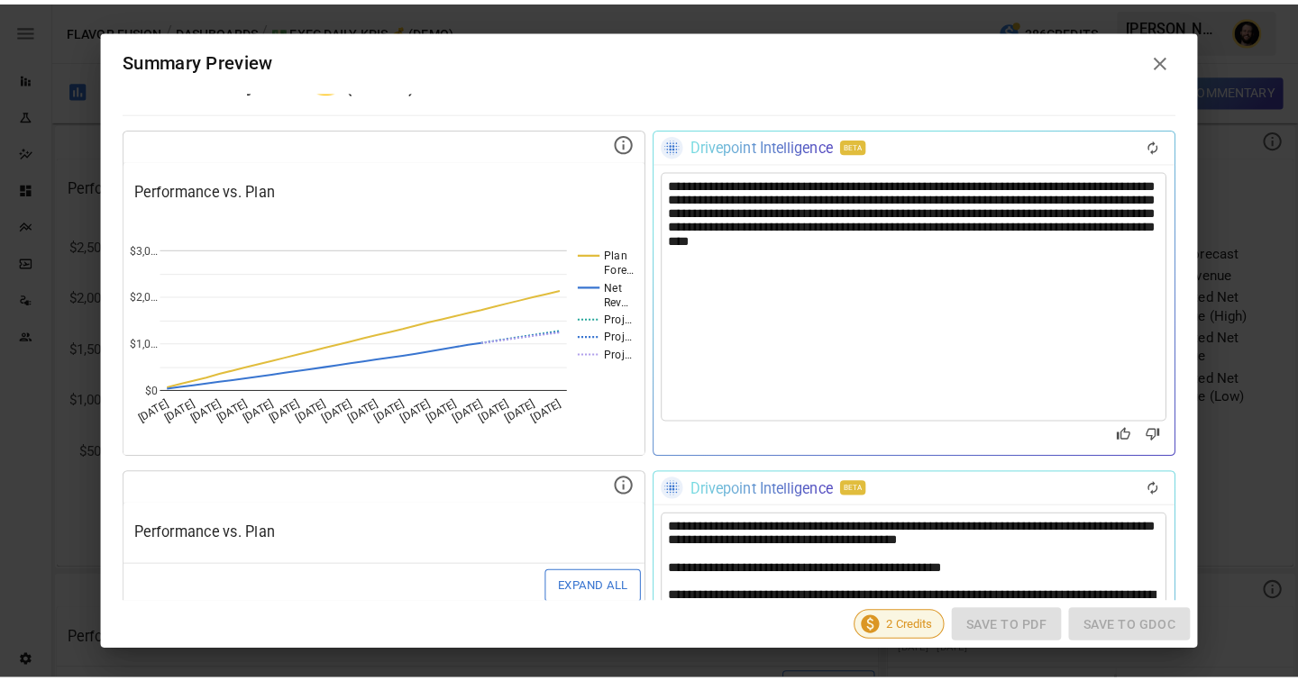
scroll to position [54, 0]
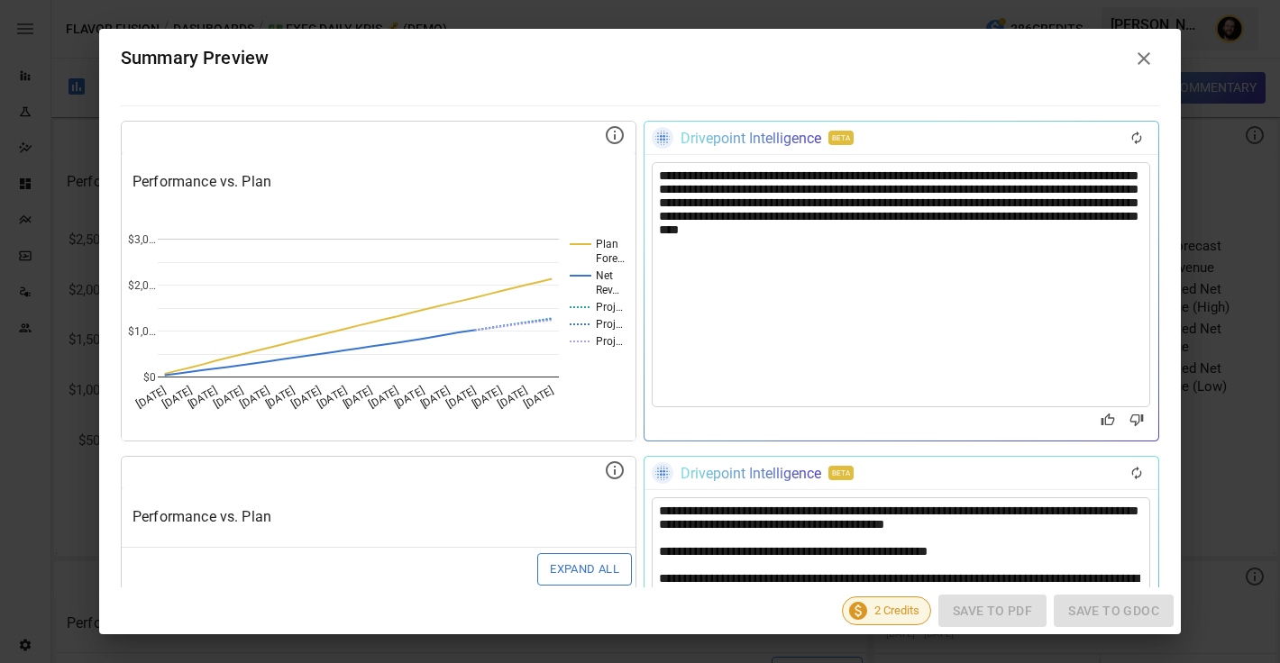
click at [1022, 199] on div "**********" at bounding box center [901, 284] width 498 height 245
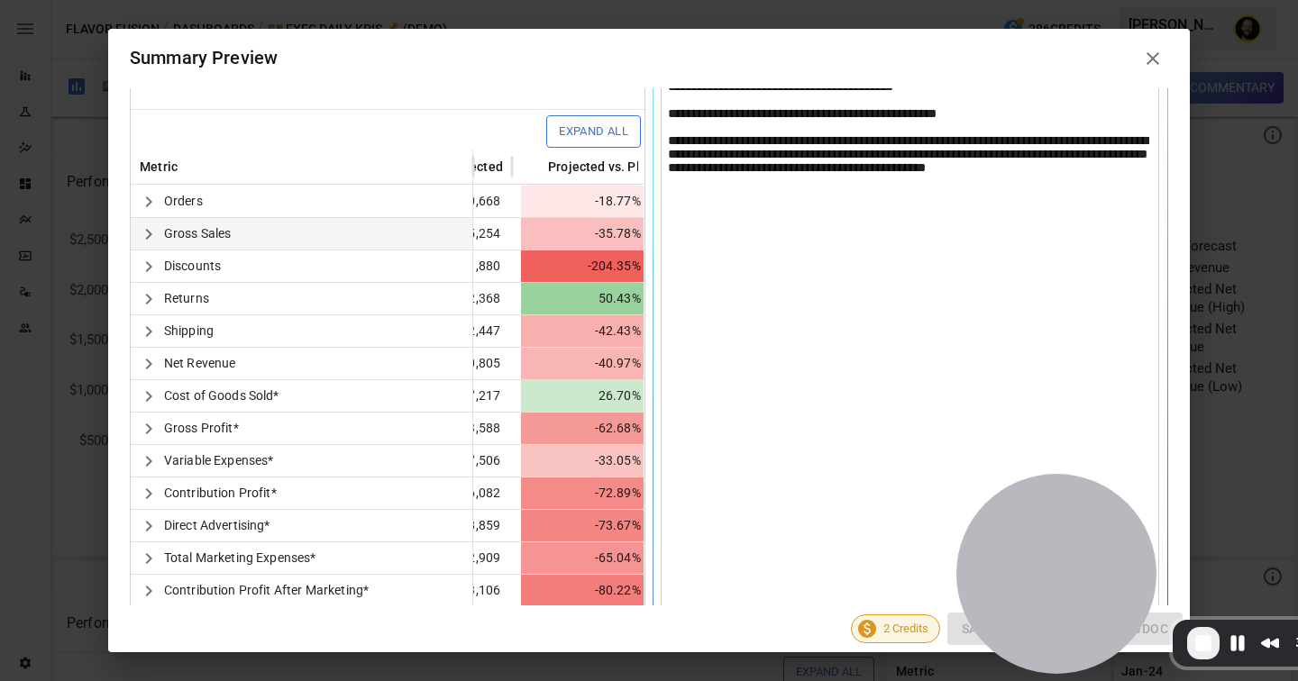
scroll to position [0, 366]
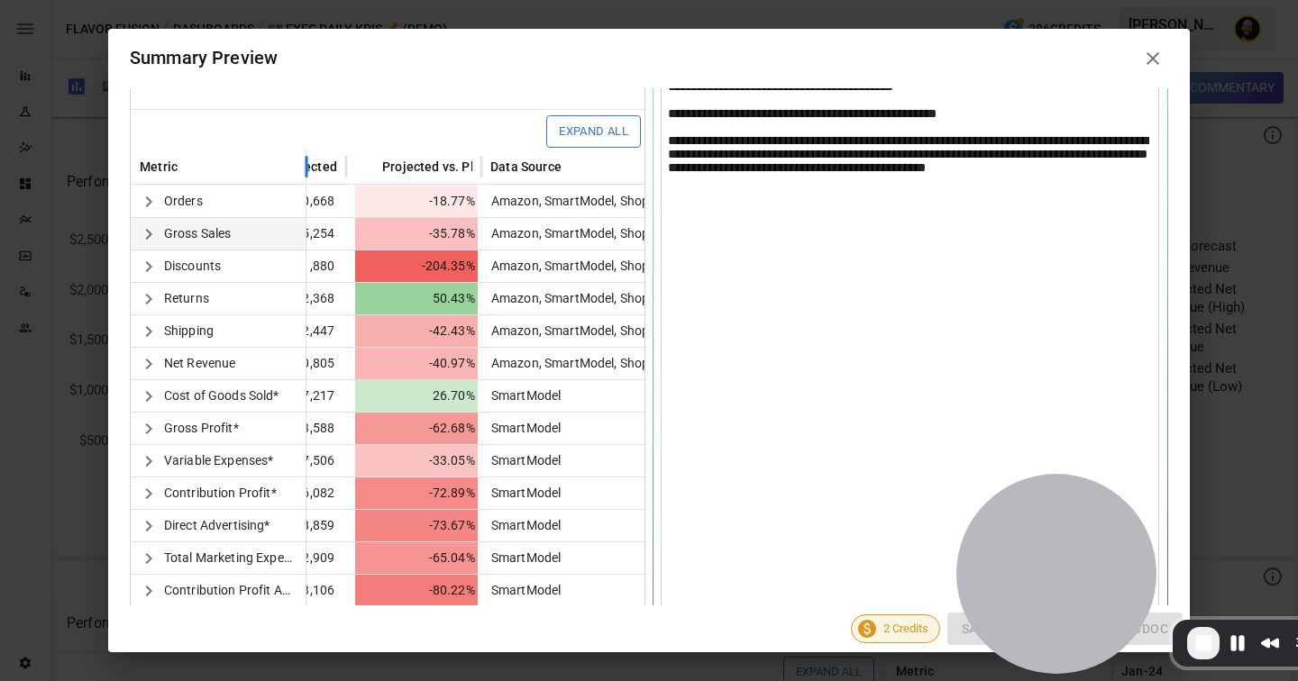
drag, startPoint x: 473, startPoint y: 169, endPoint x: 298, endPoint y: 178, distance: 175.1
click at [302, 178] on div at bounding box center [306, 166] width 9 height 35
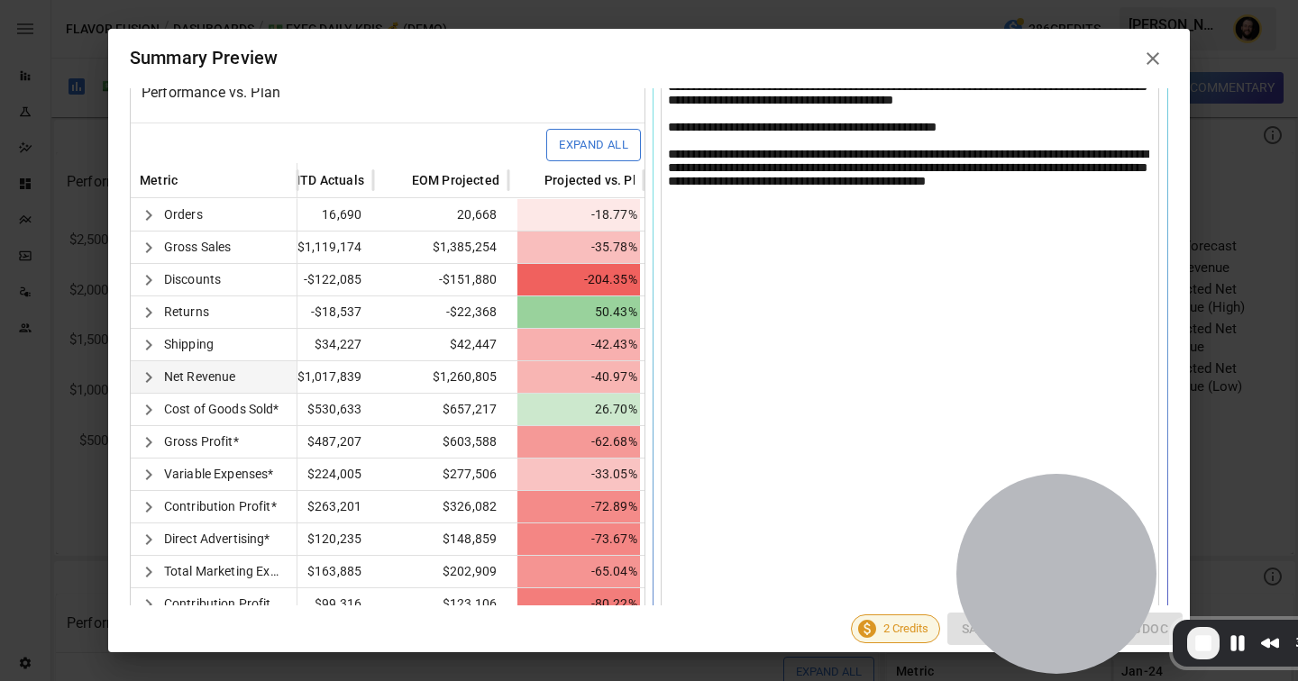
scroll to position [490, 0]
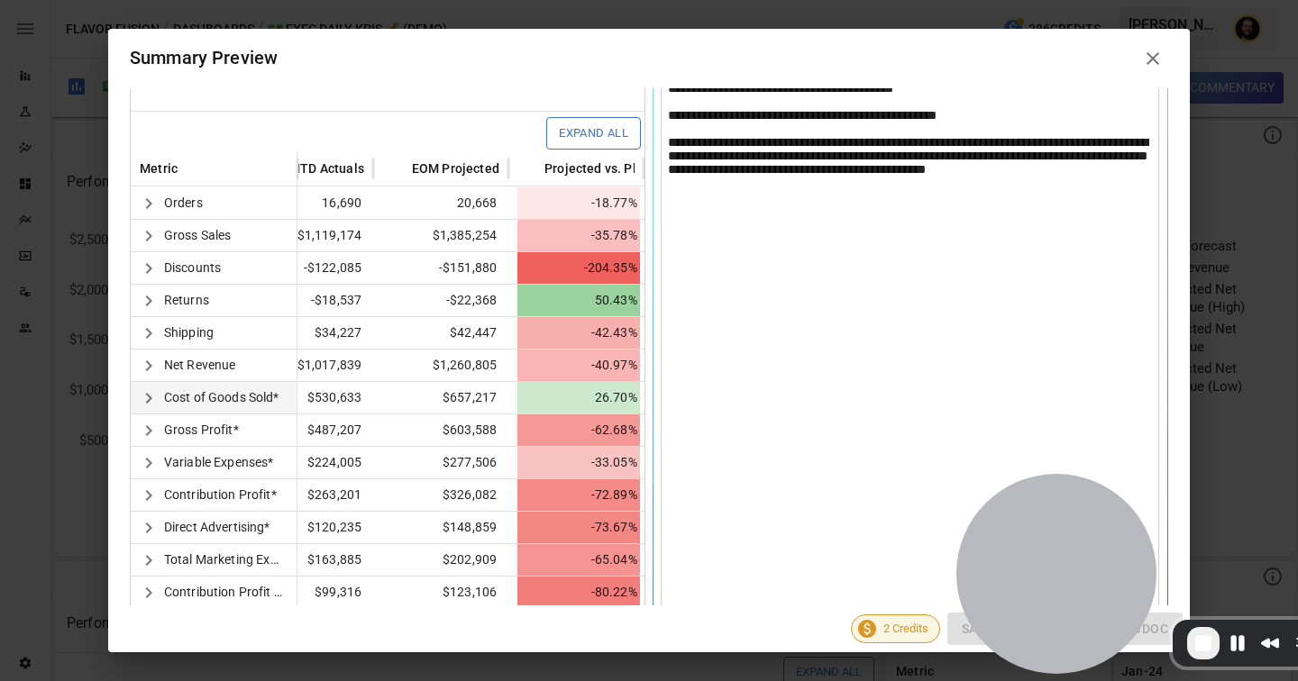
click at [144, 398] on icon "button" at bounding box center [149, 399] width 22 height 22
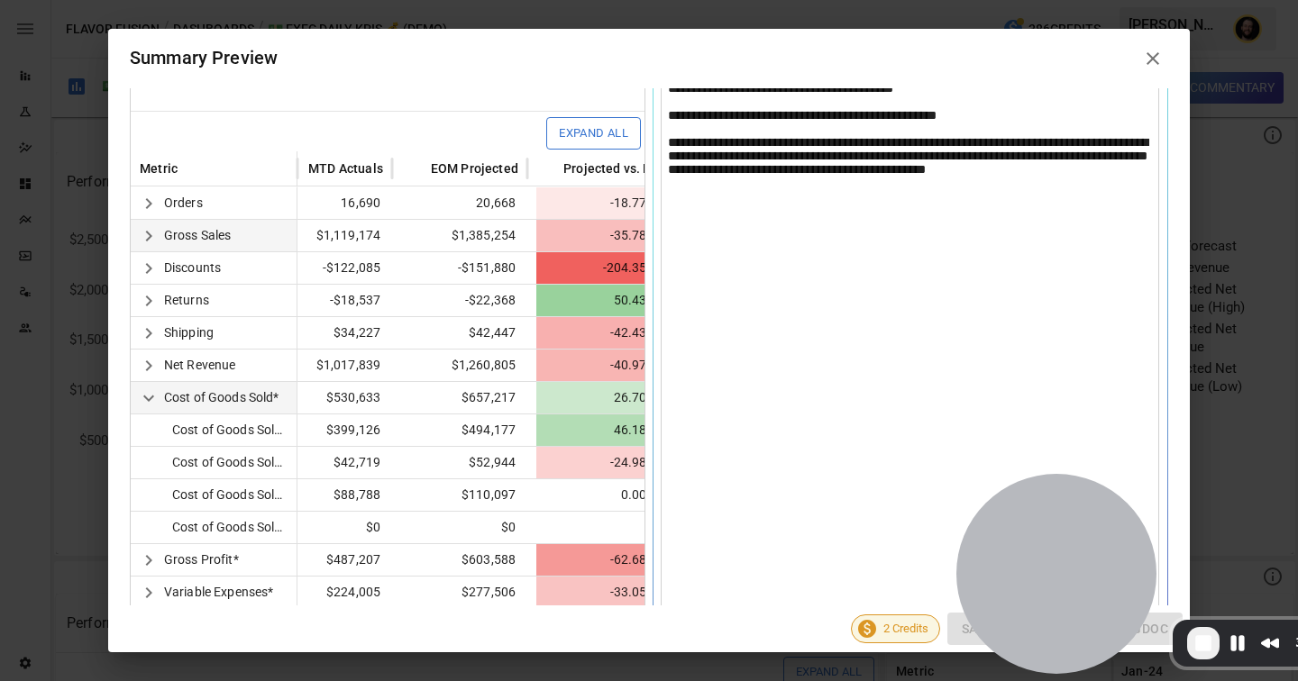
scroll to position [0, 179]
click at [290, 163] on div "Metric" at bounding box center [214, 168] width 167 height 35
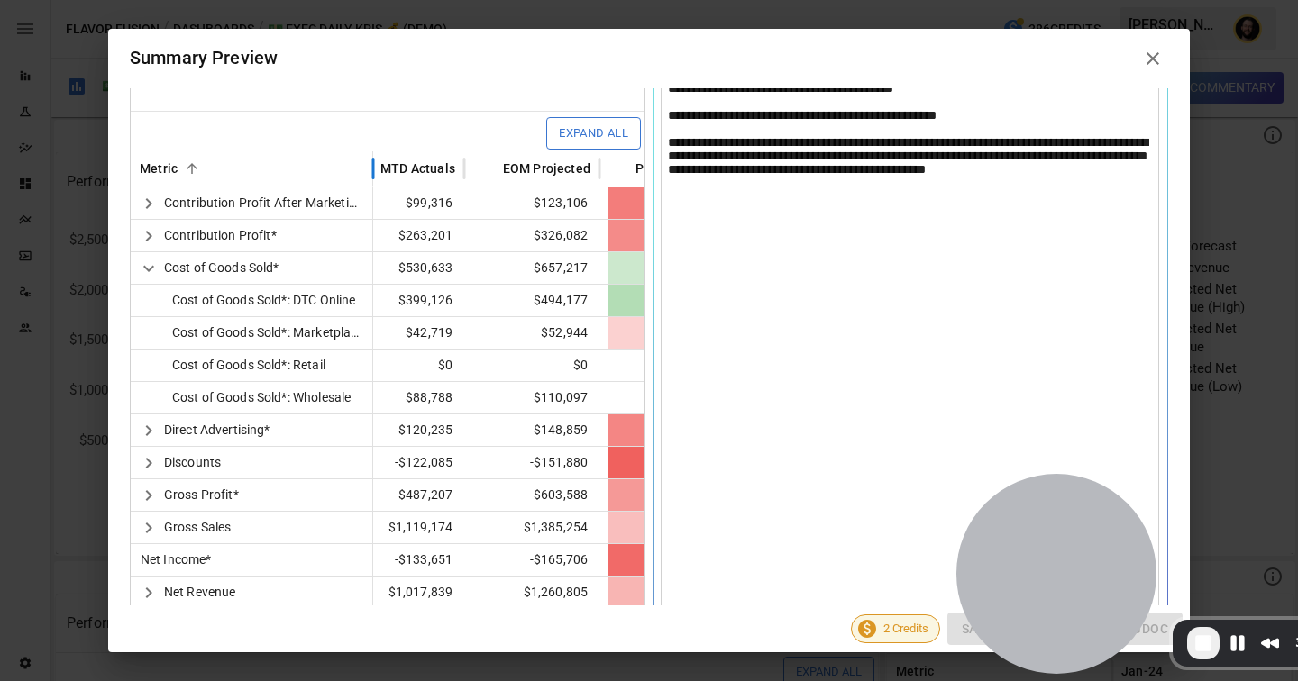
drag, startPoint x: 298, startPoint y: 167, endPoint x: 389, endPoint y: 170, distance: 90.2
click at [378, 170] on div at bounding box center [373, 168] width 9 height 35
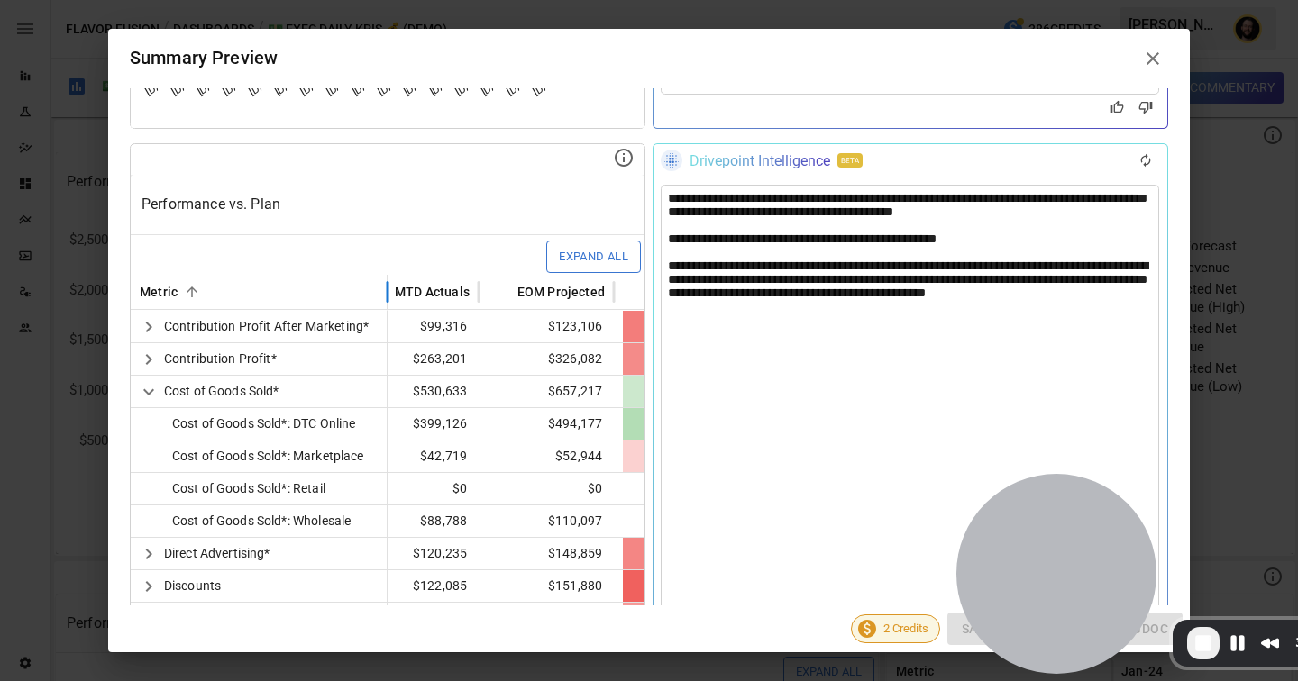
scroll to position [160, 0]
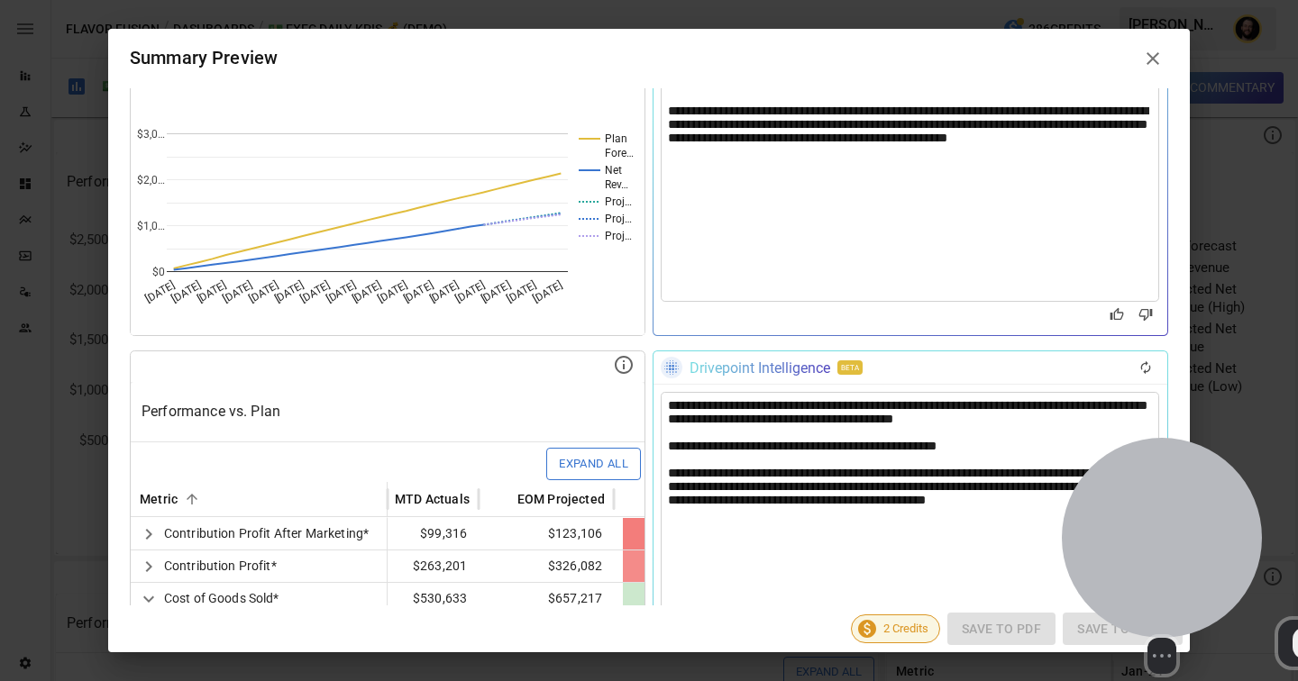
drag, startPoint x: 1059, startPoint y: 558, endPoint x: 1231, endPoint y: 558, distance: 172.2
click at [1231, 558] on div at bounding box center [1162, 538] width 200 height 200
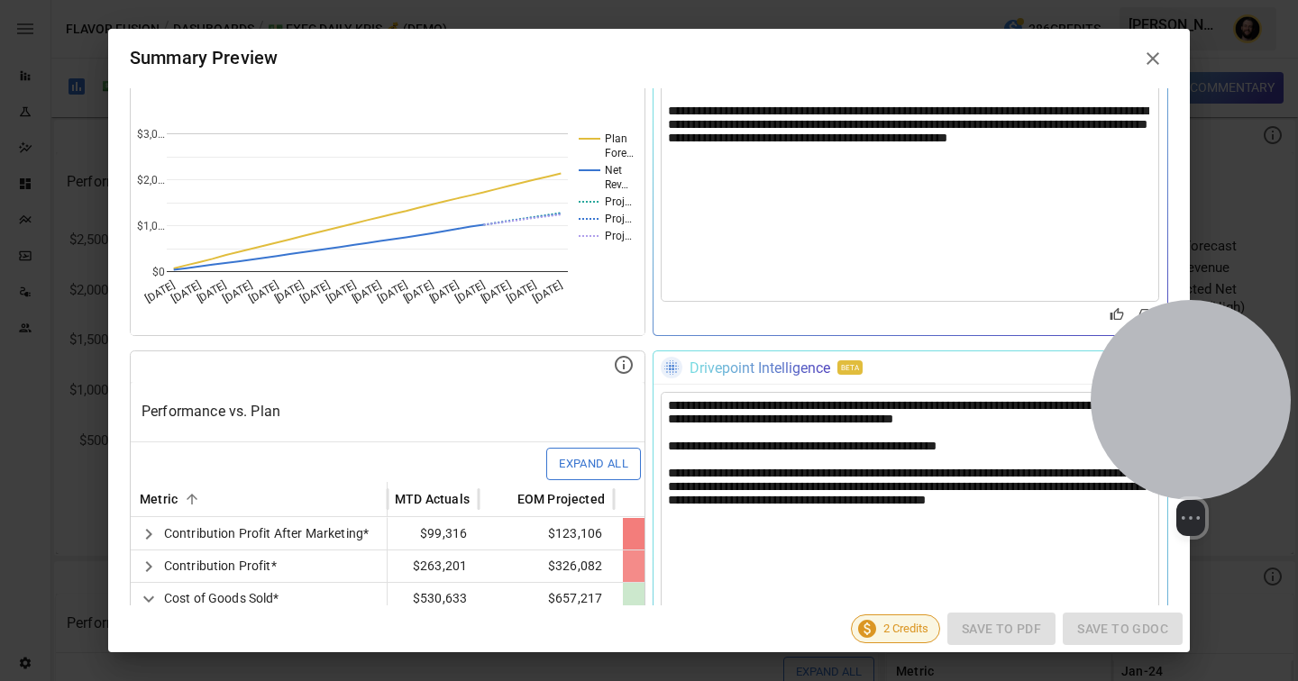
drag, startPoint x: 1249, startPoint y: 561, endPoint x: 1251, endPoint y: 423, distance: 137.9
click at [1251, 423] on div at bounding box center [1191, 400] width 200 height 200
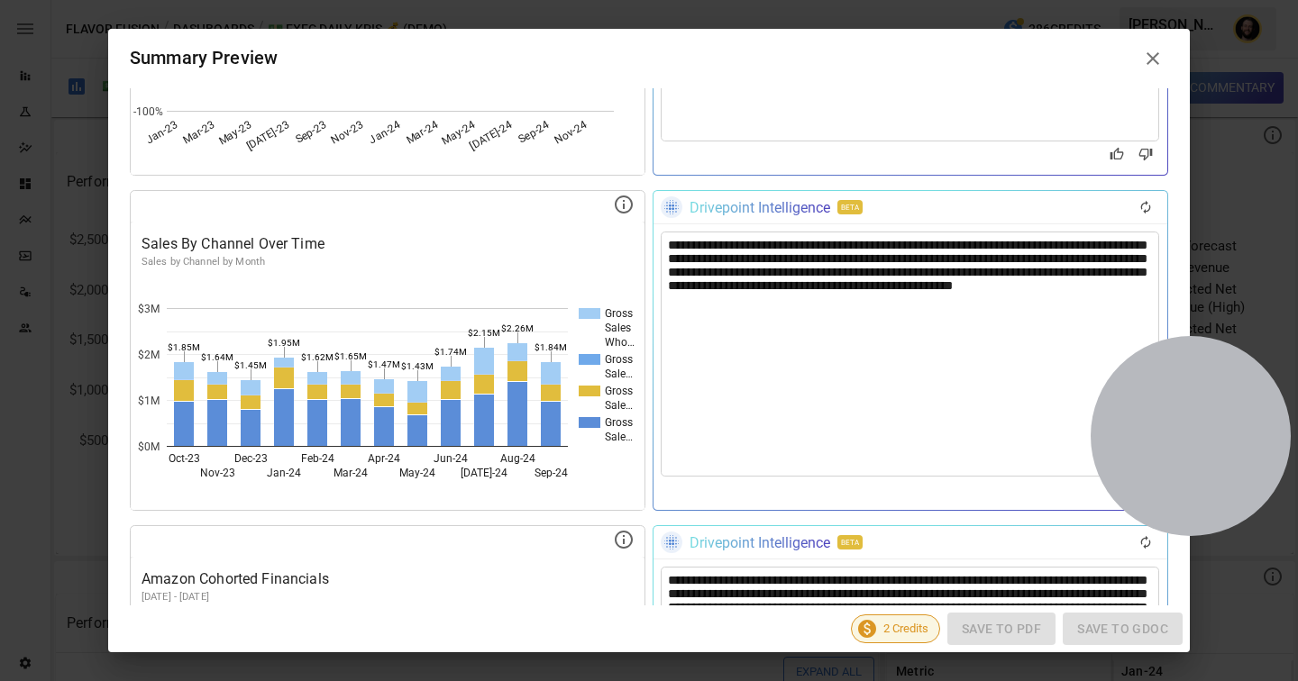
scroll to position [1879, 0]
